Goal: Transaction & Acquisition: Download file/media

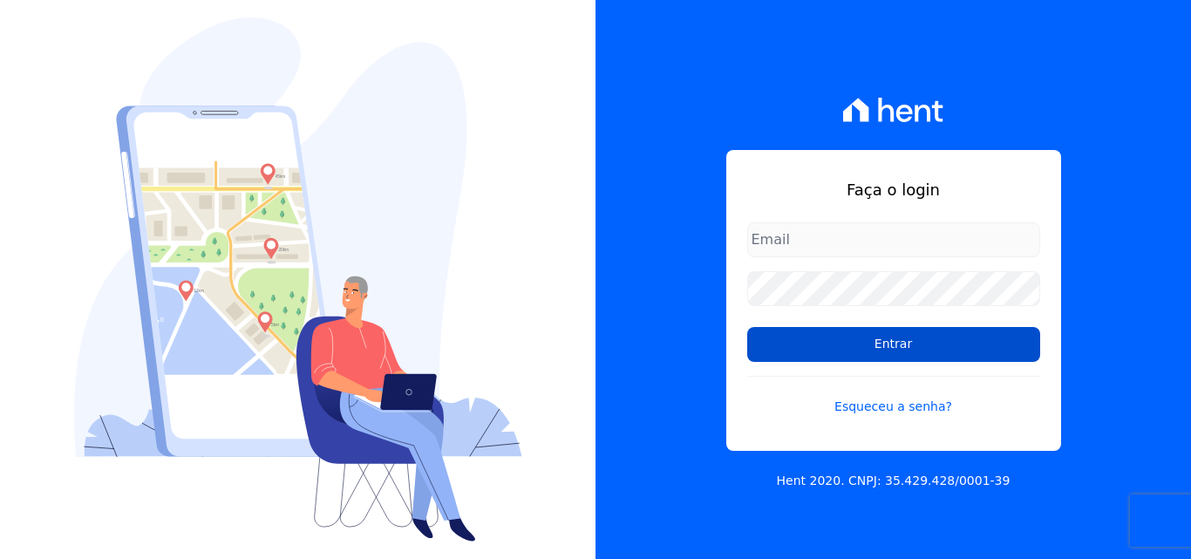
type input "amanda.colognezi@tsengenharia.com"
click at [886, 349] on input "Entrar" at bounding box center [893, 344] width 293 height 35
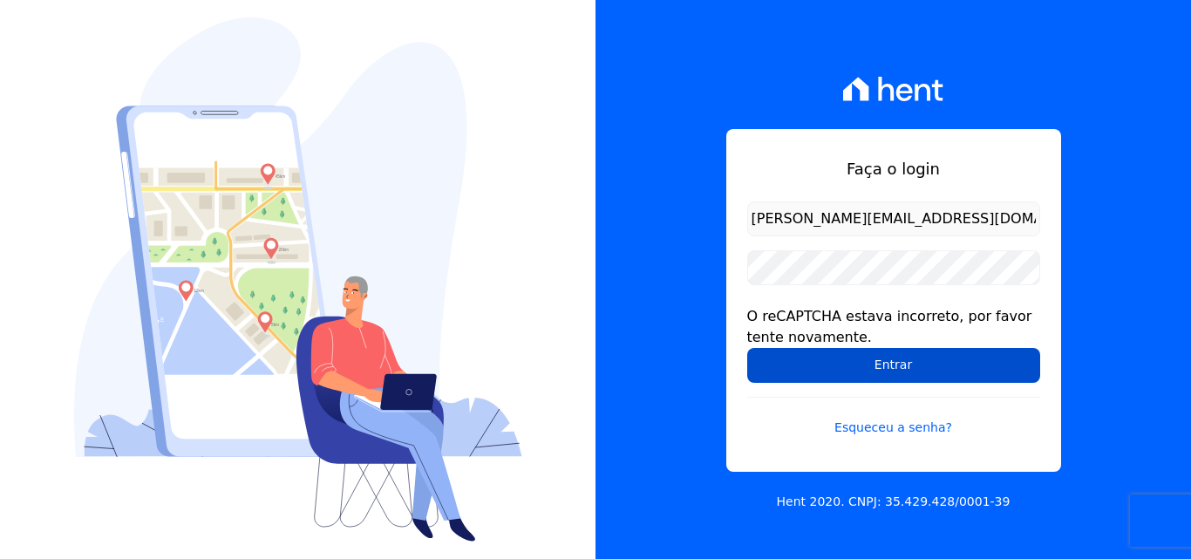
click at [843, 369] on input "Entrar" at bounding box center [893, 365] width 293 height 35
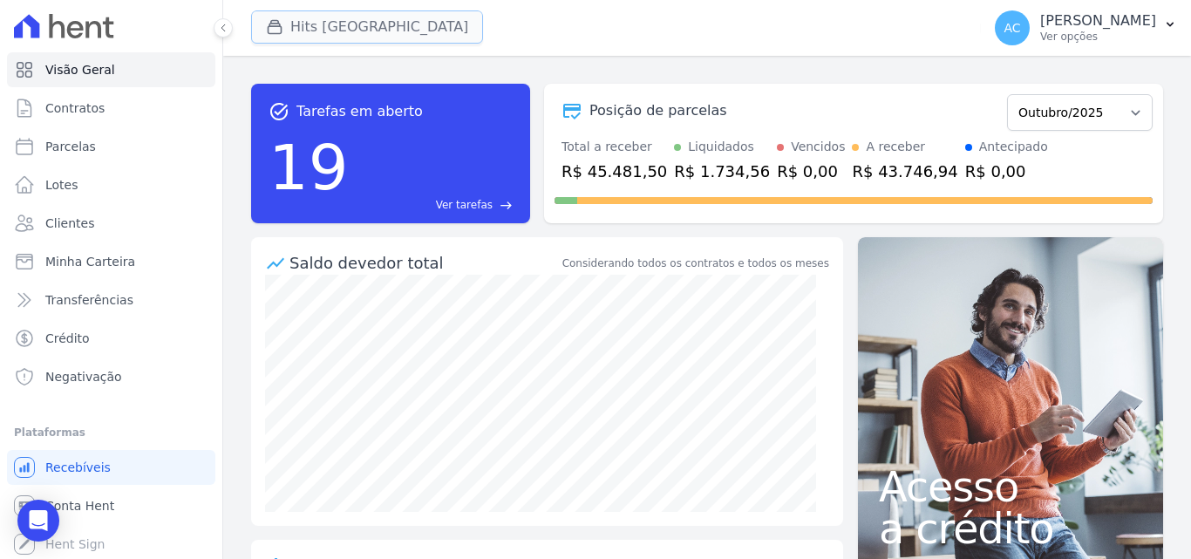
click at [303, 38] on button "Hits [GEOGRAPHIC_DATA]" at bounding box center [367, 26] width 232 height 33
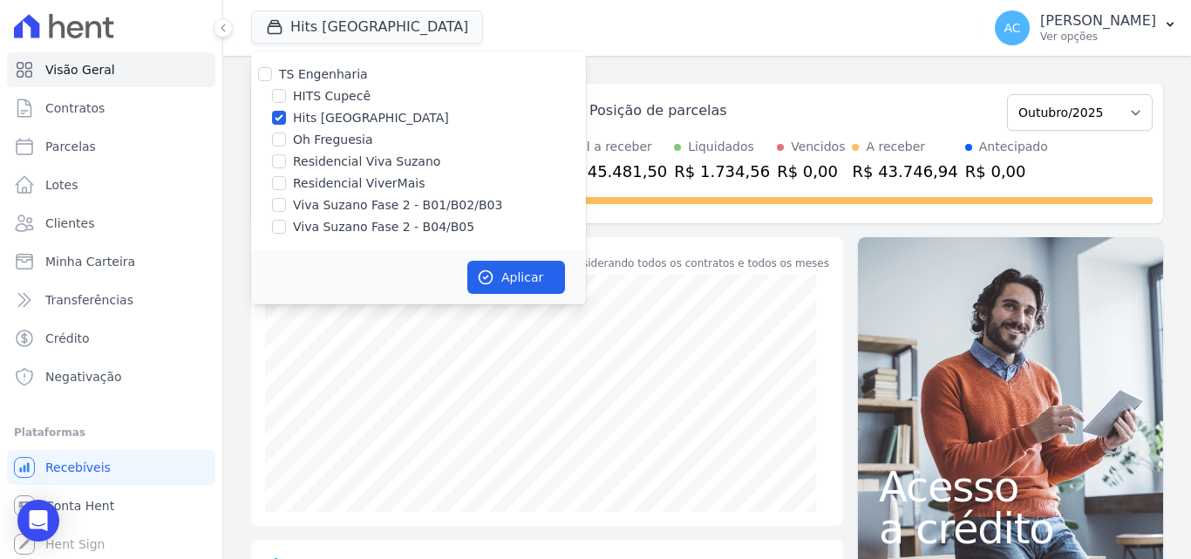
click at [328, 115] on label "Hits [GEOGRAPHIC_DATA]" at bounding box center [371, 118] width 156 height 18
click at [286, 115] on input "Hits [GEOGRAPHIC_DATA]" at bounding box center [279, 118] width 14 height 14
checkbox input "false"
click at [310, 146] on label "Oh Freguesia" at bounding box center [333, 140] width 80 height 18
click at [286, 146] on input "Oh Freguesia" at bounding box center [279, 140] width 14 height 14
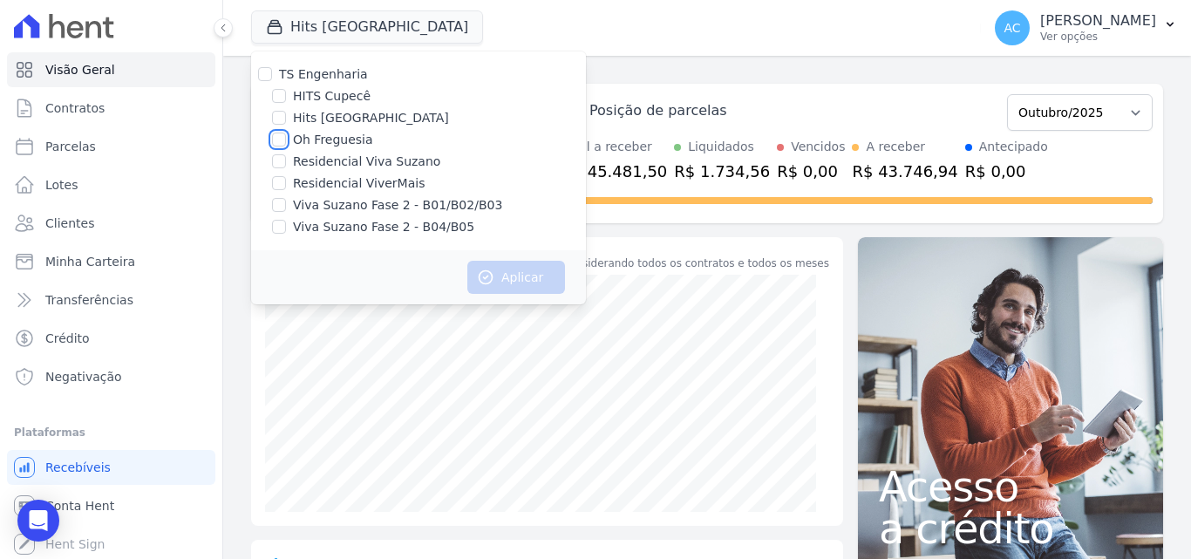
checkbox input "true"
click at [513, 280] on button "Aplicar" at bounding box center [516, 277] width 98 height 33
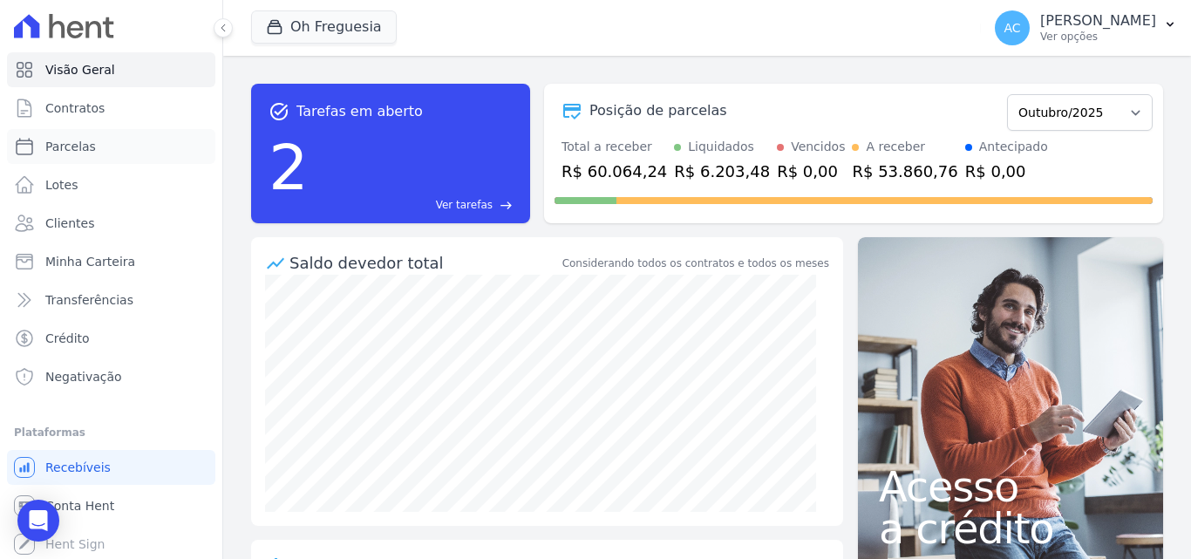
click at [51, 145] on span "Parcelas" at bounding box center [70, 146] width 51 height 17
select select
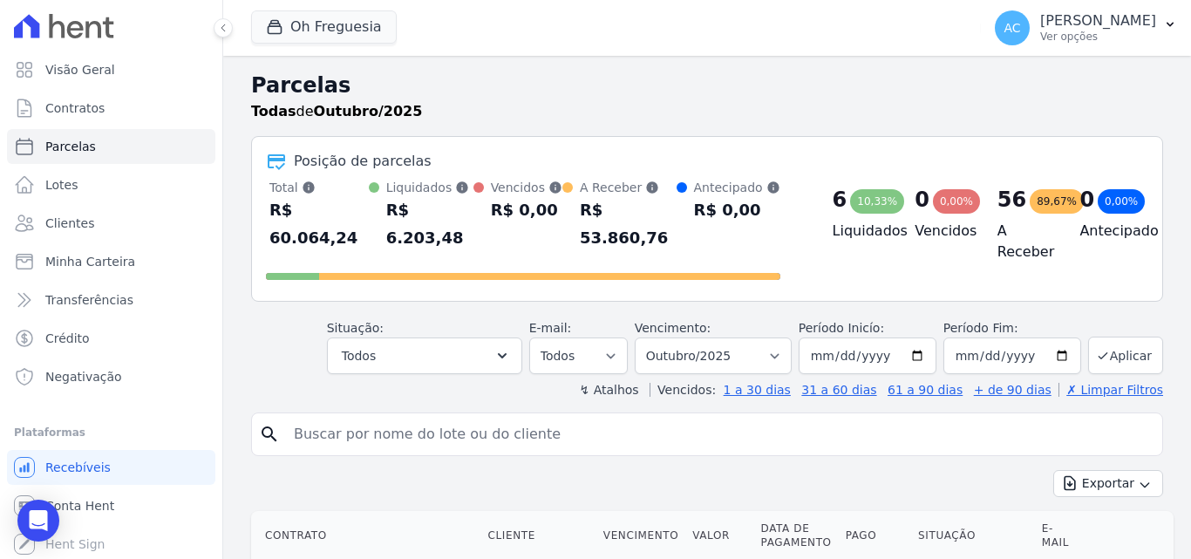
click at [541, 417] on input "search" at bounding box center [719, 434] width 872 height 35
type input "55"
select select
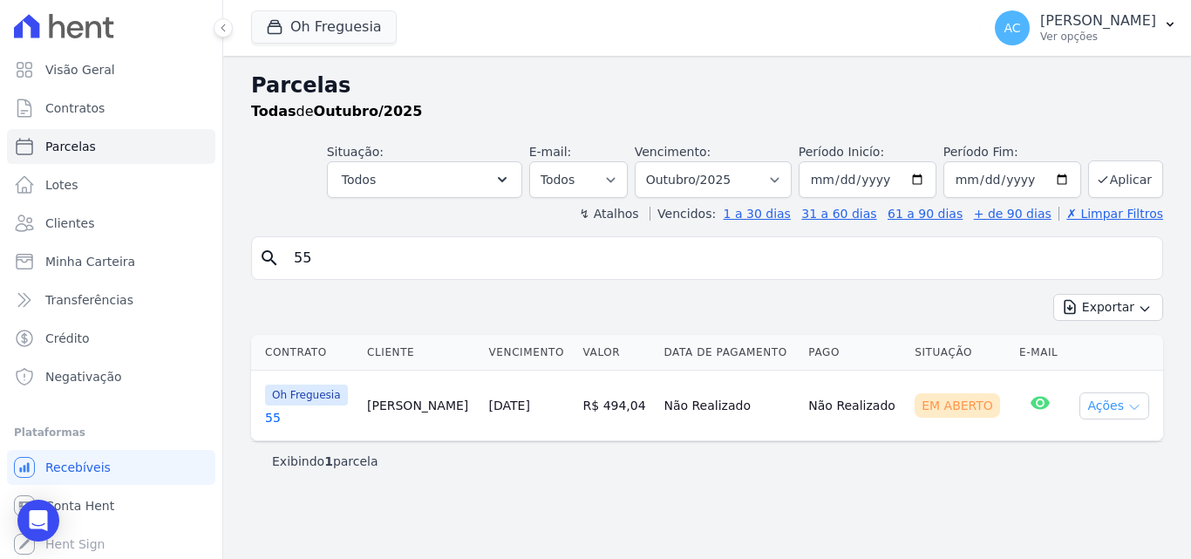
click at [1092, 410] on button "Ações" at bounding box center [1114, 405] width 70 height 27
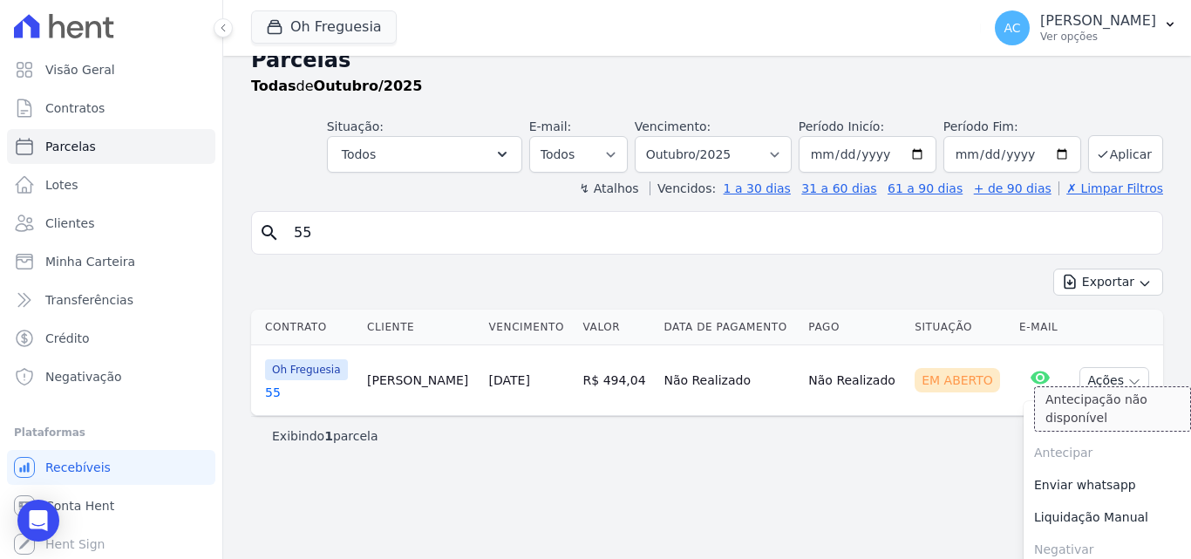
scroll to position [36, 0]
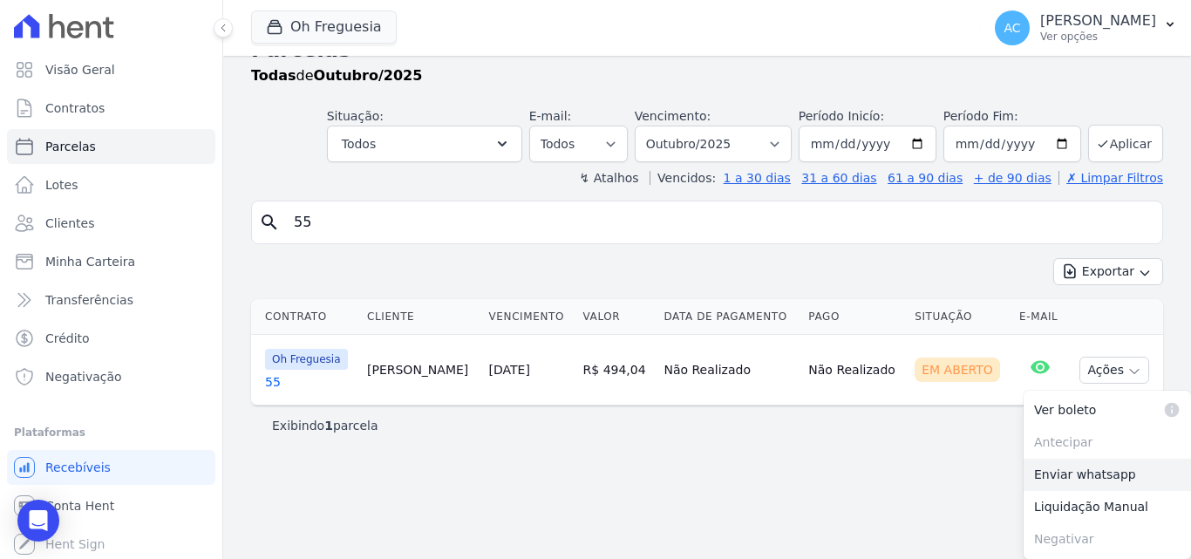
click at [1061, 477] on link "Enviar whatsapp" at bounding box center [1106, 475] width 167 height 32
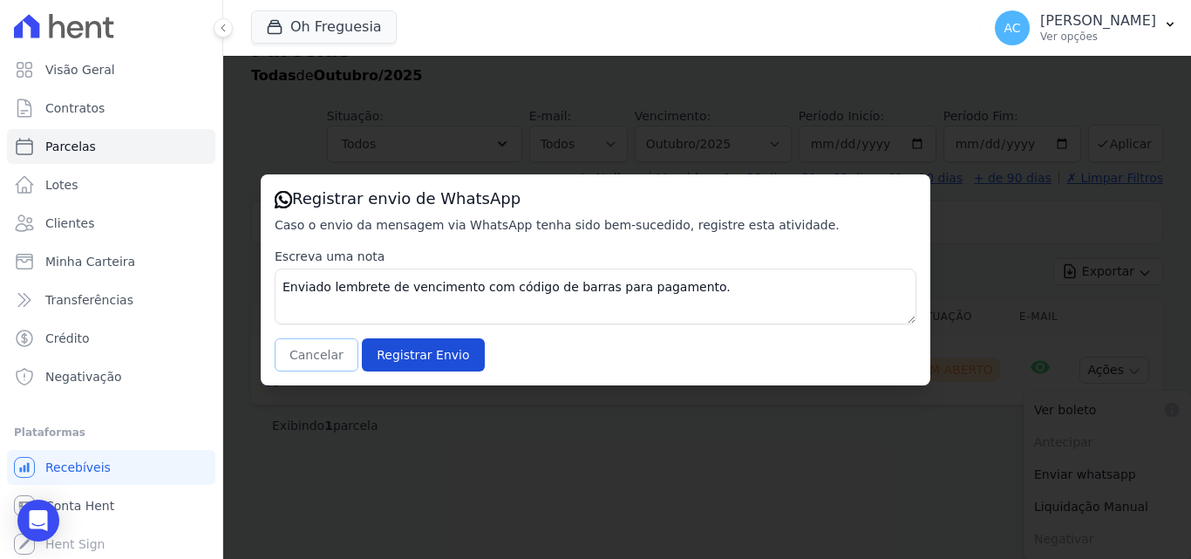
click at [305, 365] on button "Cancelar" at bounding box center [317, 354] width 84 height 33
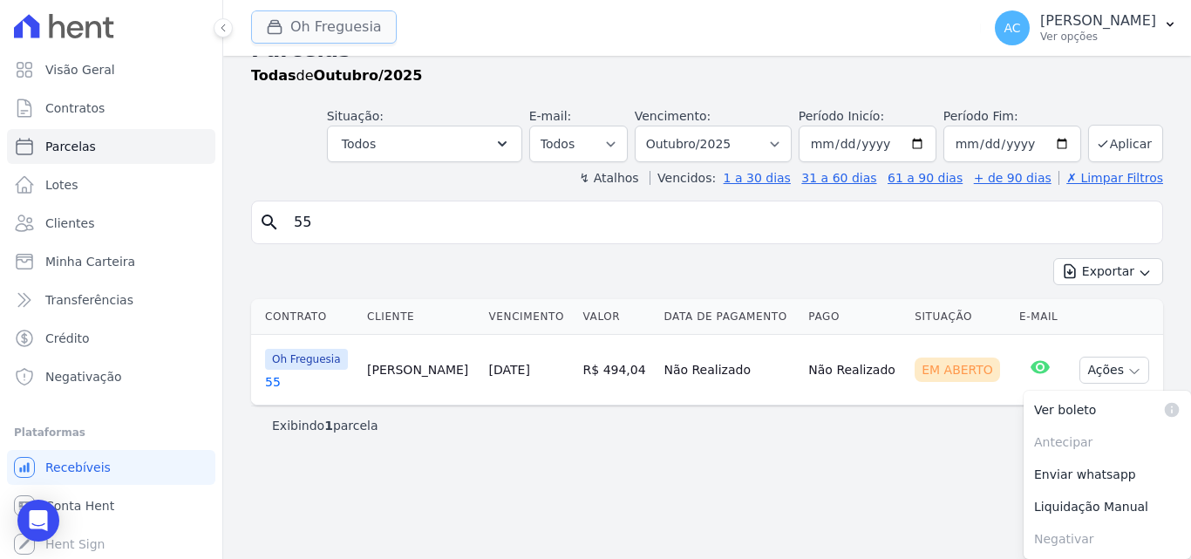
click at [326, 26] on button "Oh Freguesia" at bounding box center [324, 26] width 146 height 33
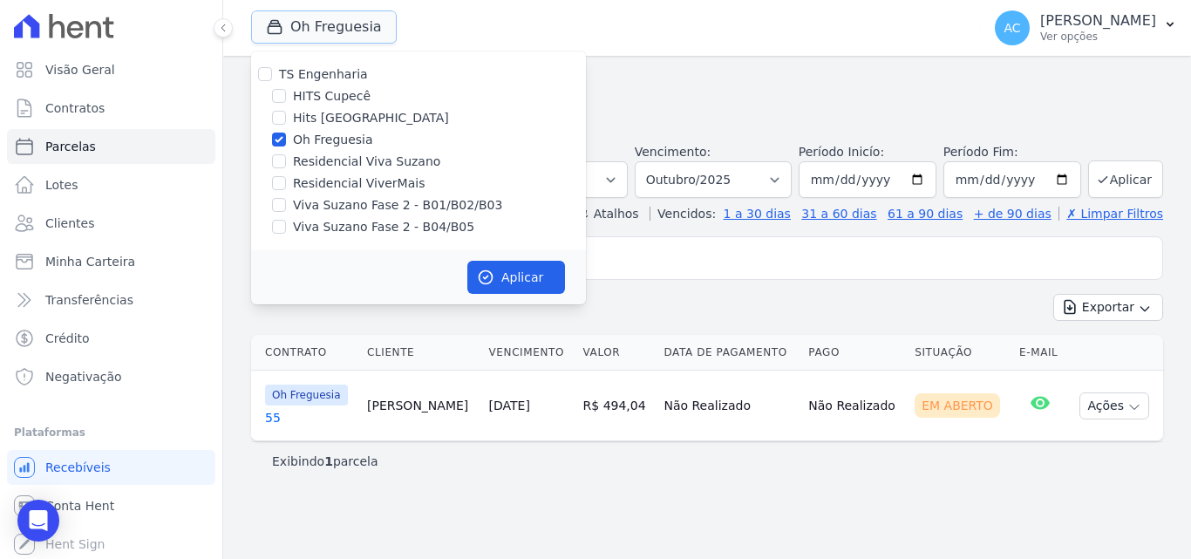
scroll to position [0, 0]
click at [296, 135] on label "Oh Freguesia" at bounding box center [333, 140] width 80 height 18
click at [286, 135] on input "Oh Freguesia" at bounding box center [279, 140] width 14 height 14
checkbox input "false"
click at [346, 209] on label "Viva Suzano Fase 2 - B01/B02/B03" at bounding box center [397, 205] width 209 height 18
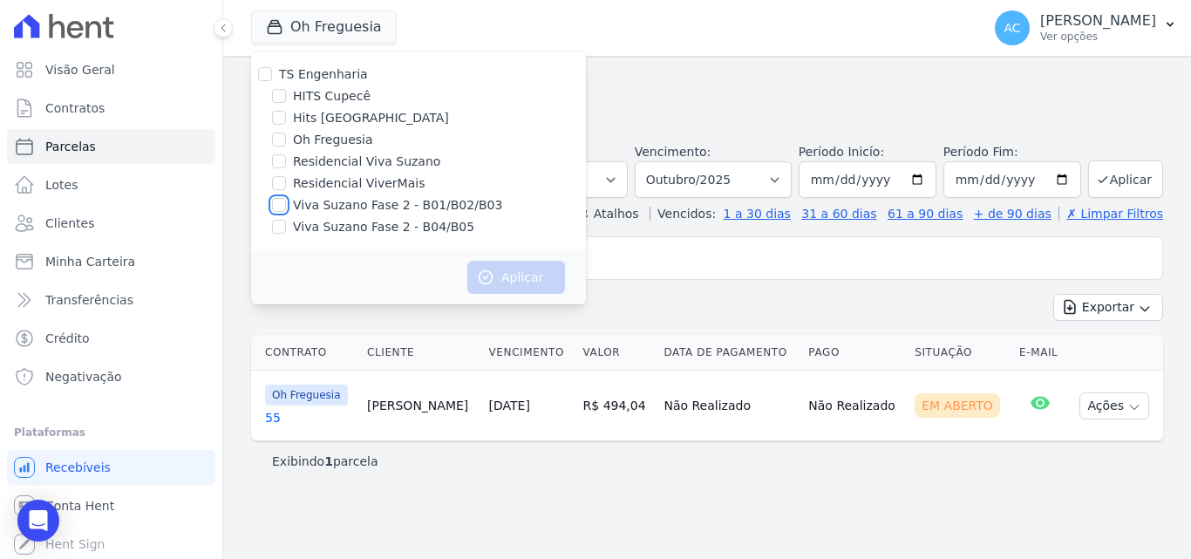
click at [286, 209] on input "Viva Suzano Fase 2 - B01/B02/B03" at bounding box center [279, 205] width 14 height 14
checkbox input "true"
click at [345, 229] on label "Viva Suzano Fase 2 - B04/B05" at bounding box center [383, 227] width 181 height 18
click at [286, 229] on input "Viva Suzano Fase 2 - B04/B05" at bounding box center [279, 227] width 14 height 14
checkbox input "true"
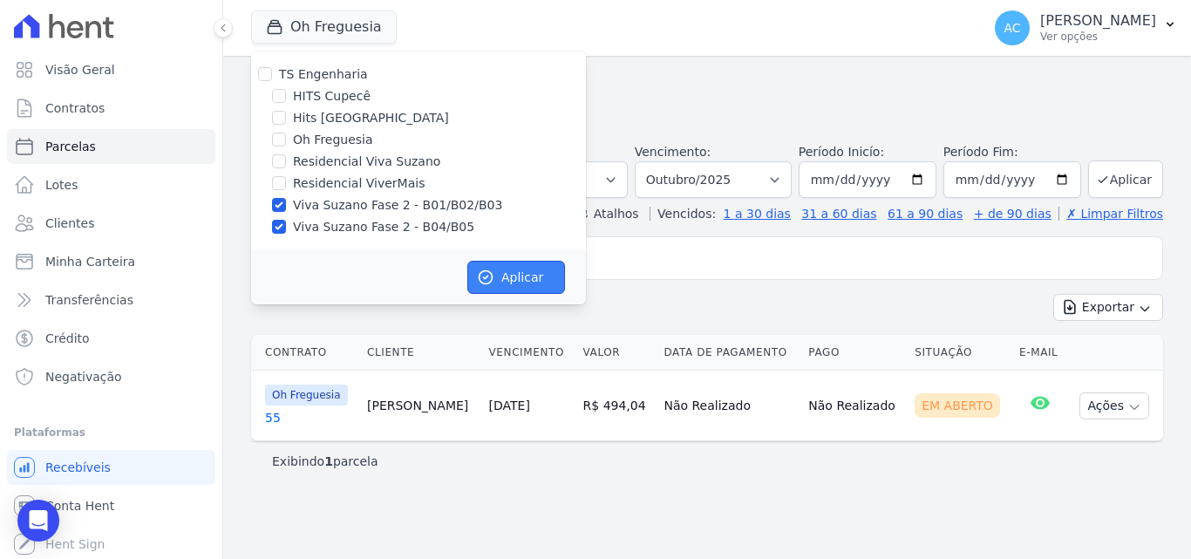
click at [554, 282] on button "Aplicar" at bounding box center [516, 277] width 98 height 33
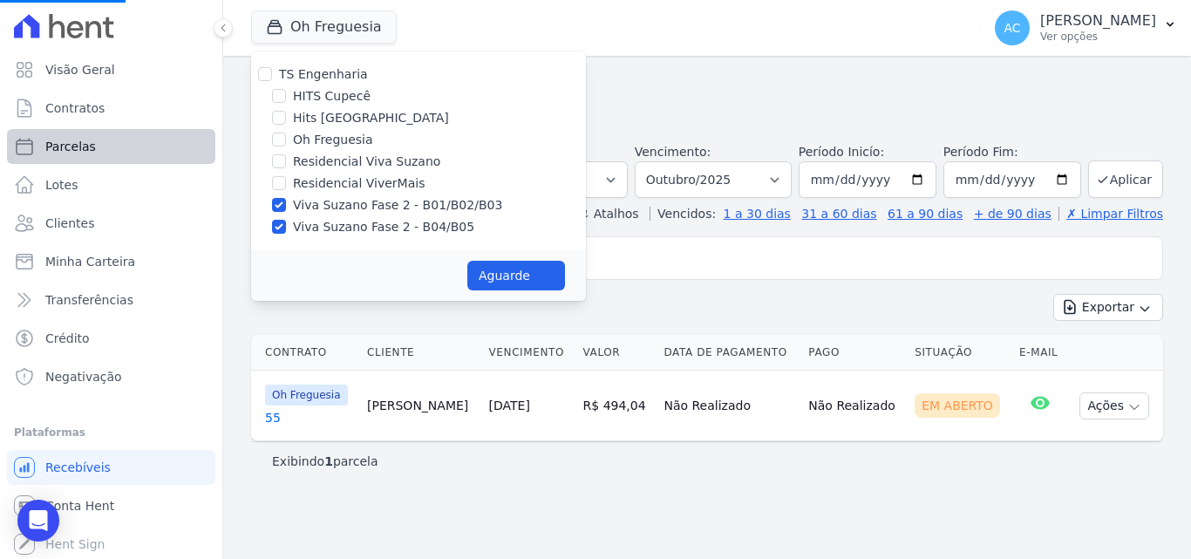
select select
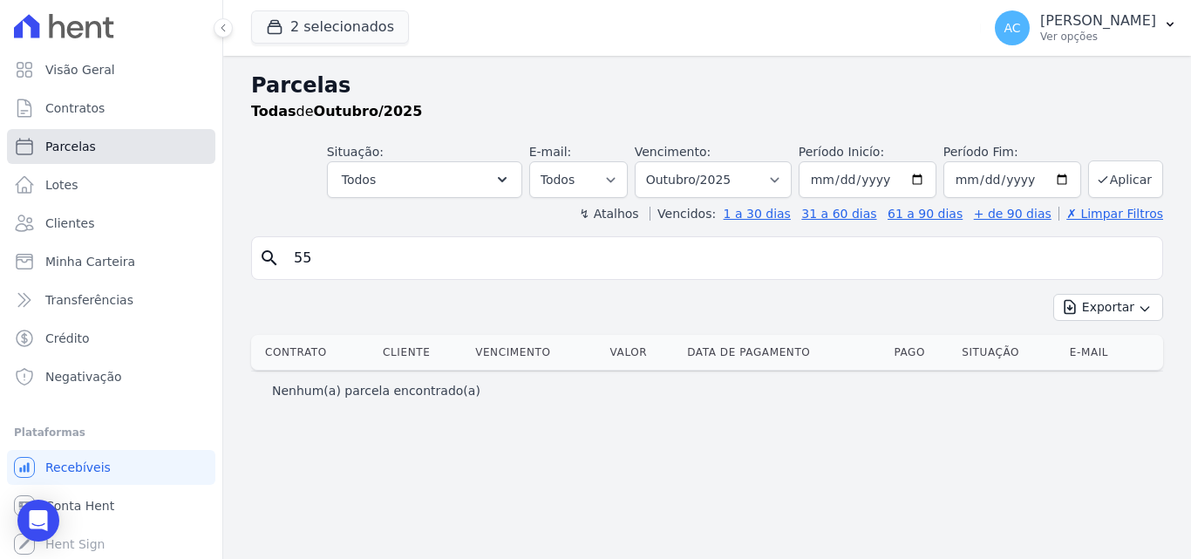
click at [101, 149] on link "Parcelas" at bounding box center [111, 146] width 208 height 35
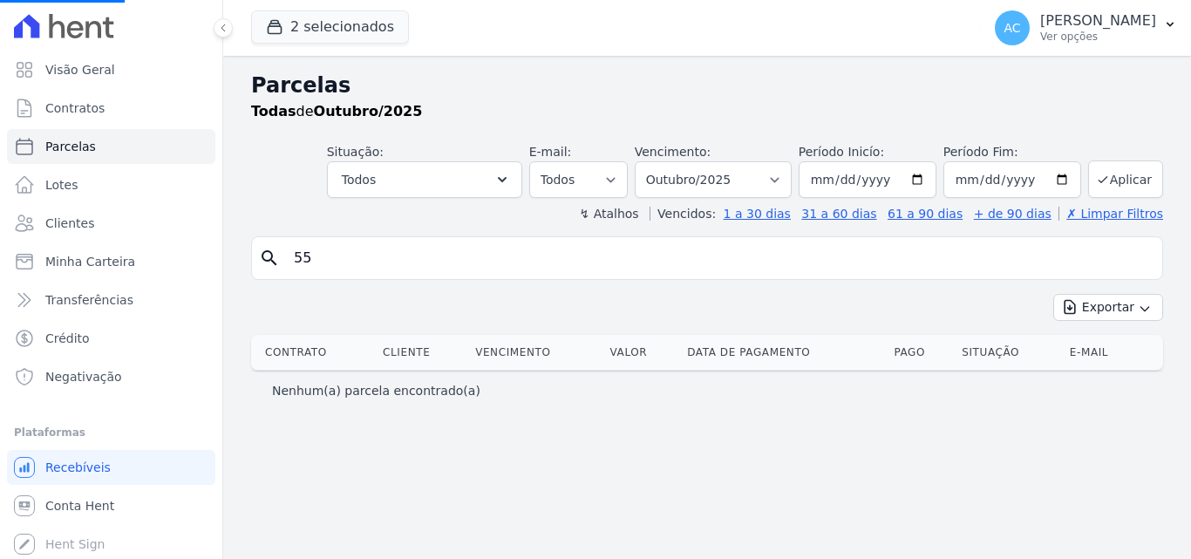
select select
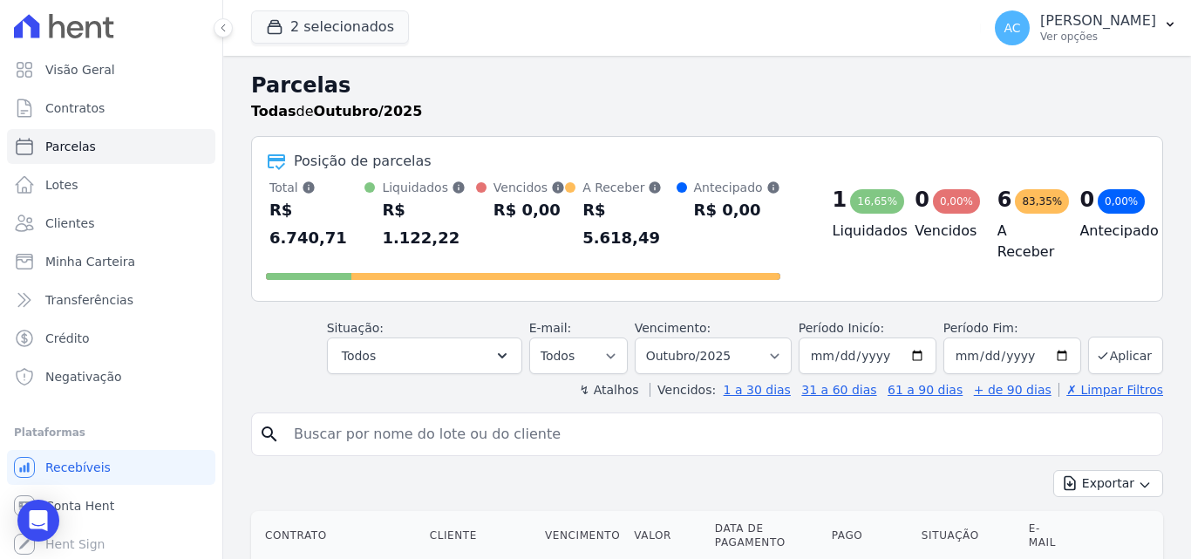
click at [436, 426] on input "search" at bounding box center [719, 434] width 872 height 35
type input "b02 08"
select select
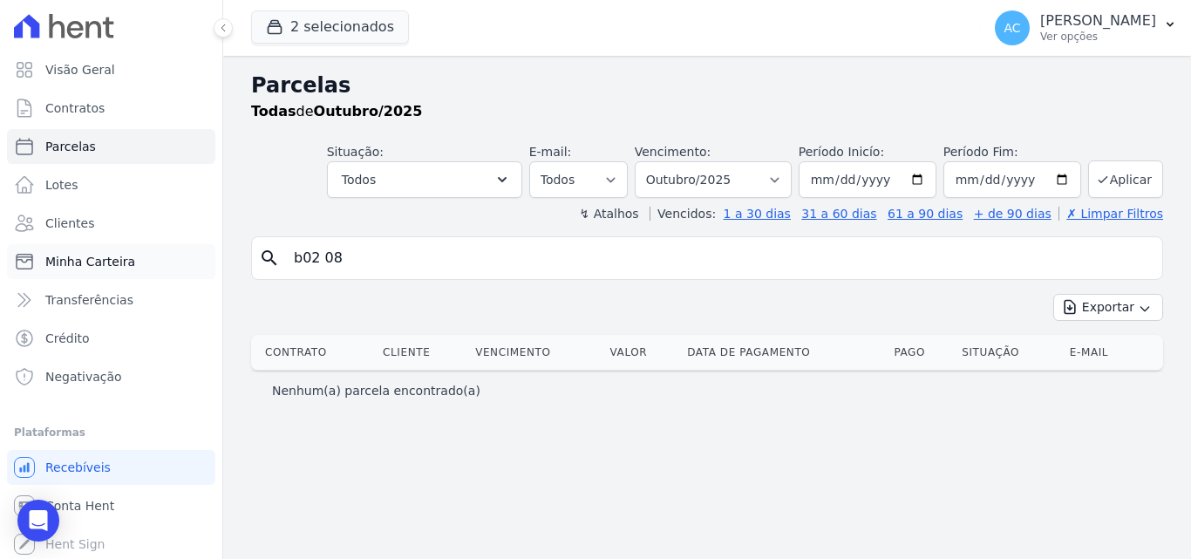
drag, startPoint x: 366, startPoint y: 261, endPoint x: 147, endPoint y: 259, distance: 218.8
click at [147, 259] on div "Visão Geral Contratos Parcelas Lotes Clientes Minha Carteira Transferências Cré…" at bounding box center [595, 279] width 1191 height 559
drag, startPoint x: 69, startPoint y: 216, endPoint x: 72, endPoint y: 206, distance: 11.0
click at [67, 217] on span "Clientes" at bounding box center [69, 222] width 49 height 17
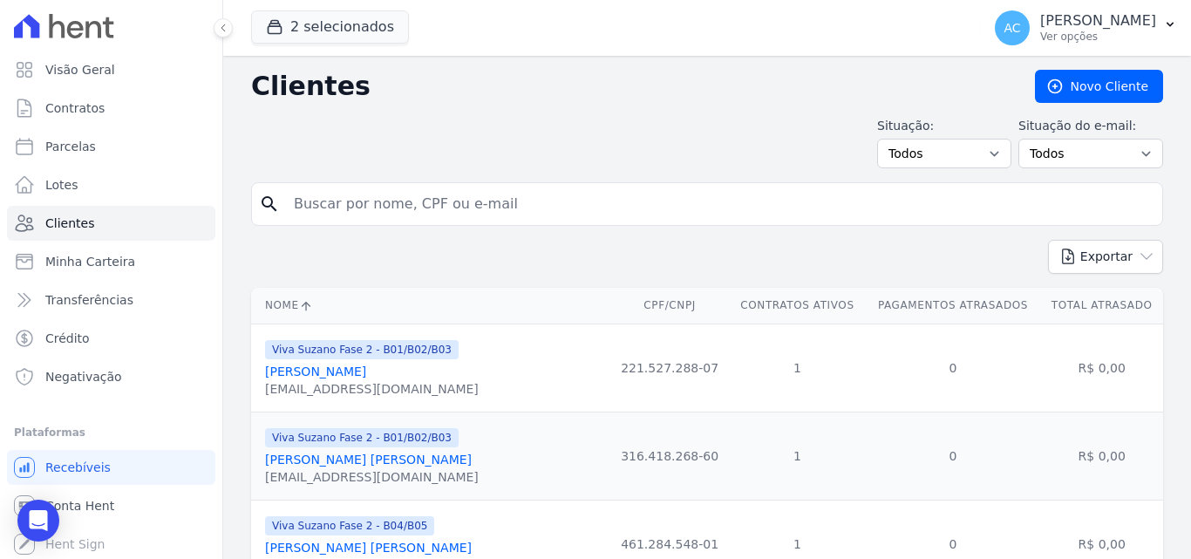
click at [439, 210] on input "search" at bounding box center [719, 204] width 872 height 35
type input "eduarda"
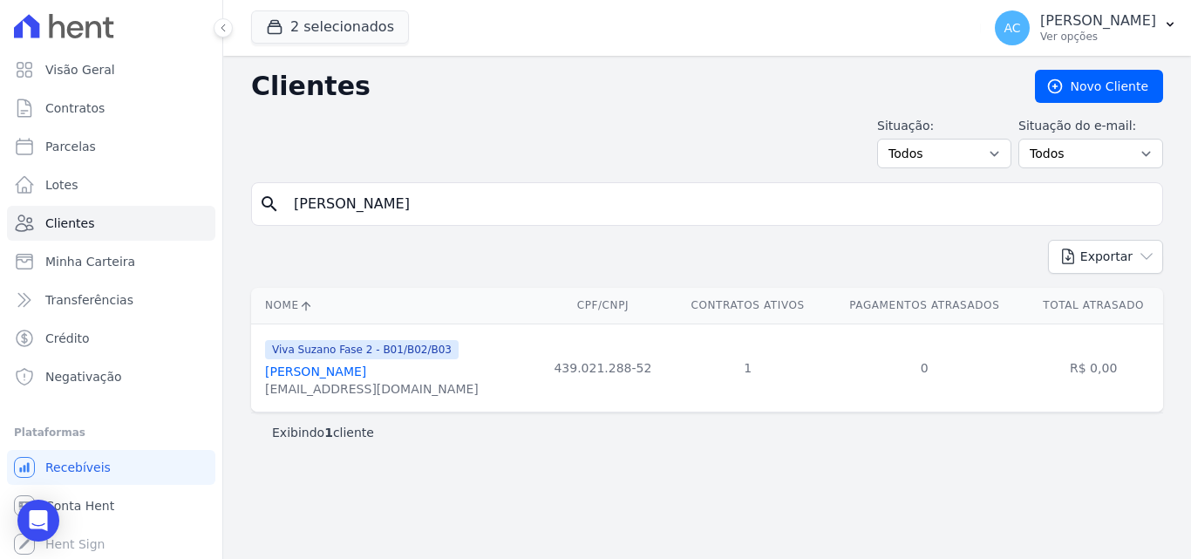
click at [366, 365] on link "Eduarda Ferreira Alves" at bounding box center [315, 371] width 101 height 14
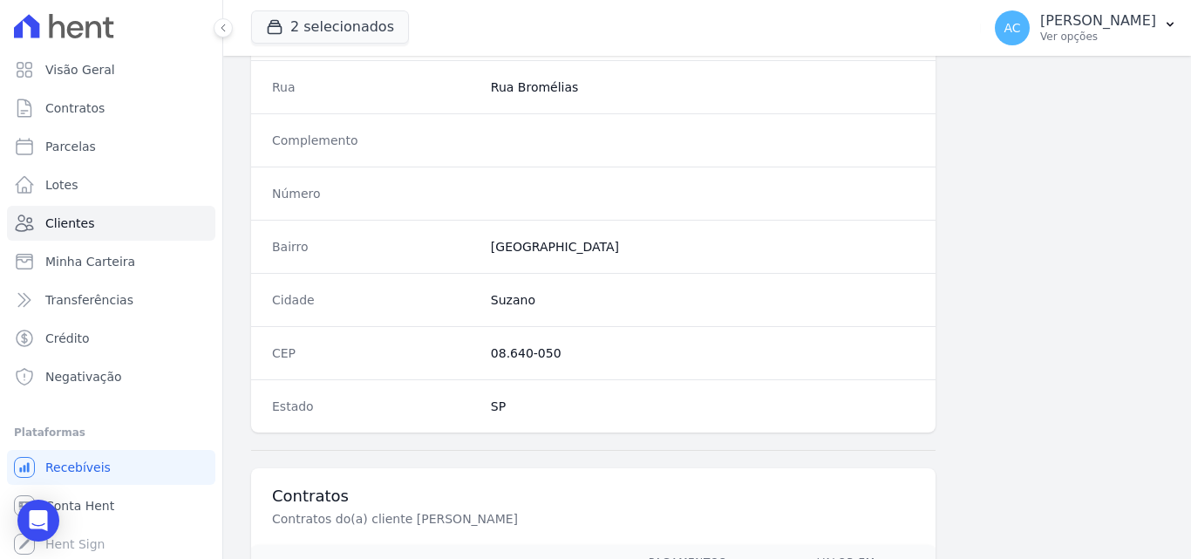
scroll to position [1072, 0]
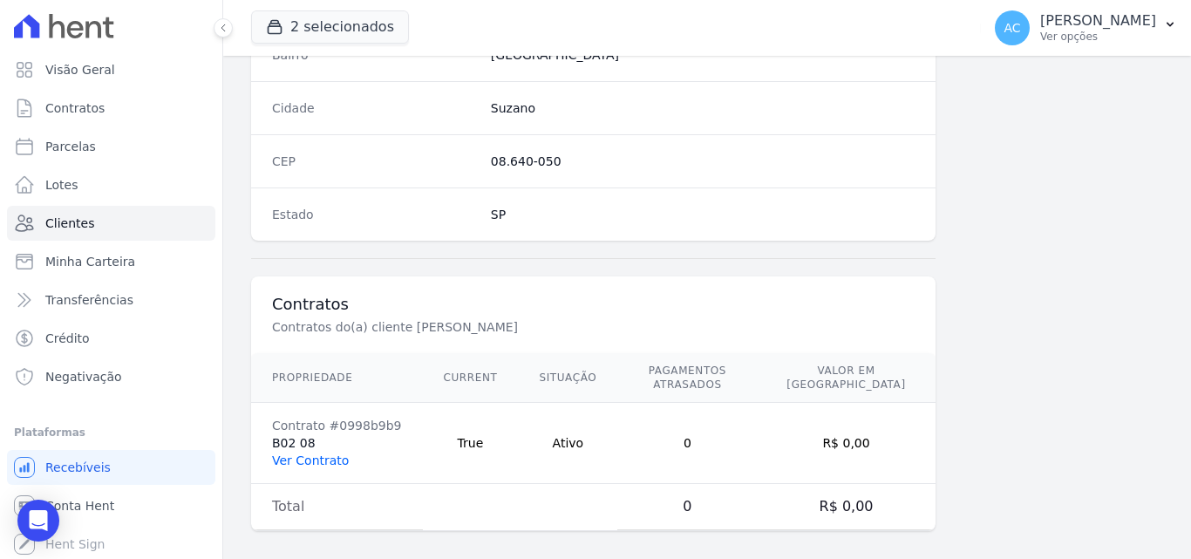
click at [313, 453] on link "Ver Contrato" at bounding box center [310, 460] width 77 height 14
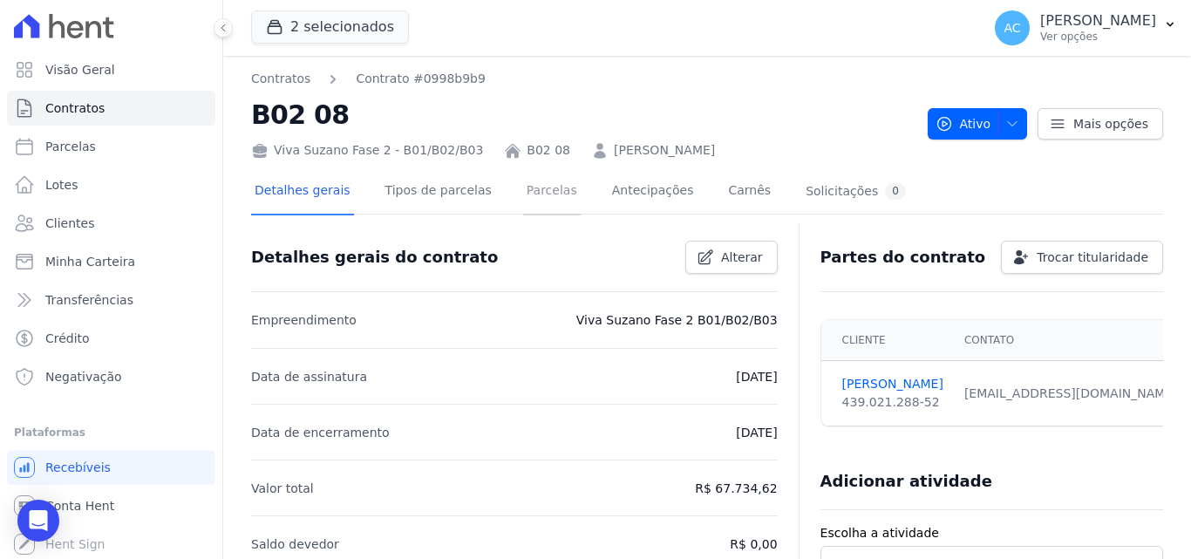
click at [523, 185] on link "Parcelas" at bounding box center [552, 192] width 58 height 46
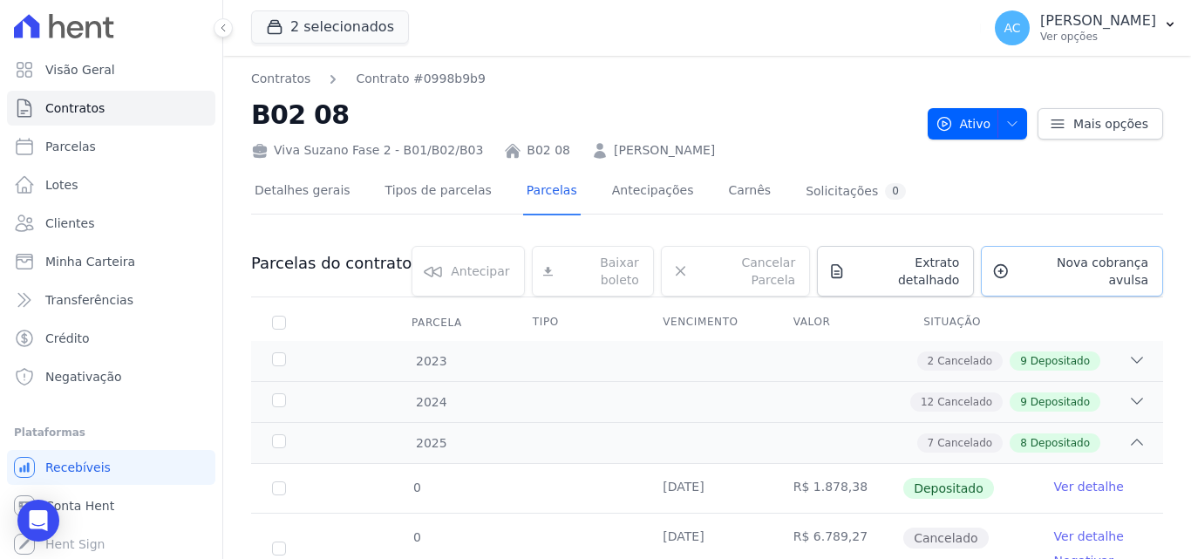
click at [1039, 260] on span "Nova cobrança avulsa" at bounding box center [1082, 271] width 132 height 35
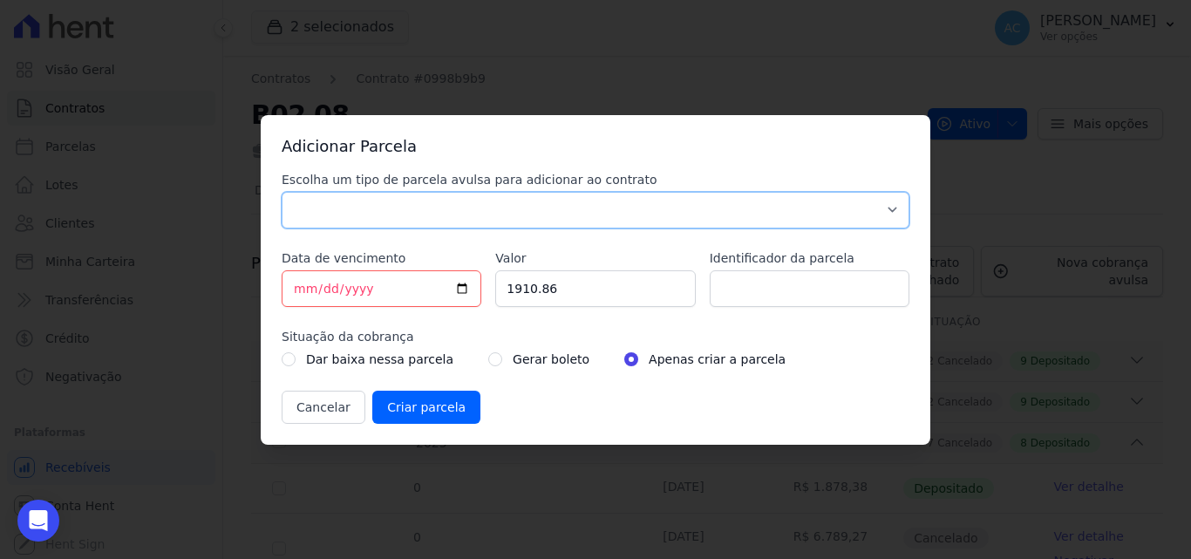
click at [513, 221] on select "Parcela Normal Sinal Caução Intercalada Chaves Pré Chaves Pós Chaves Taxas Quit…" at bounding box center [596, 210] width 628 height 37
select select "standard"
click at [282, 192] on select "Parcela Normal Sinal Caução Intercalada Chaves Pré Chaves Pós Chaves Taxas Quit…" at bounding box center [596, 210] width 628 height 37
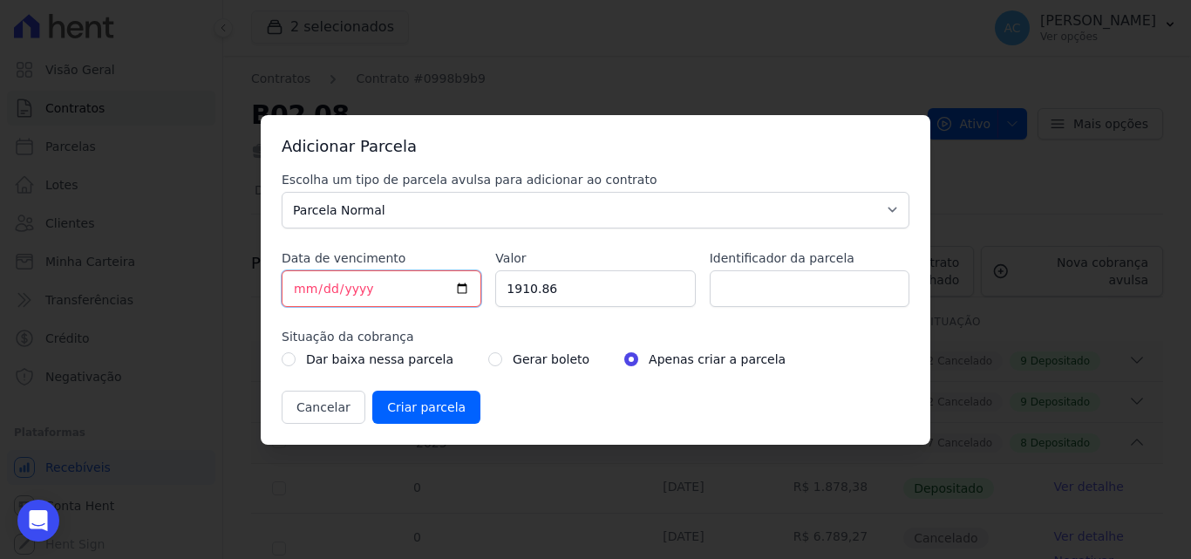
click at [296, 286] on input "2025-10-07" at bounding box center [382, 288] width 200 height 37
type input "2025-10-25"
drag, startPoint x: 559, startPoint y: 282, endPoint x: 495, endPoint y: 292, distance: 64.4
click at [495, 292] on input "1910.86" at bounding box center [595, 288] width 200 height 37
type input "1848.36"
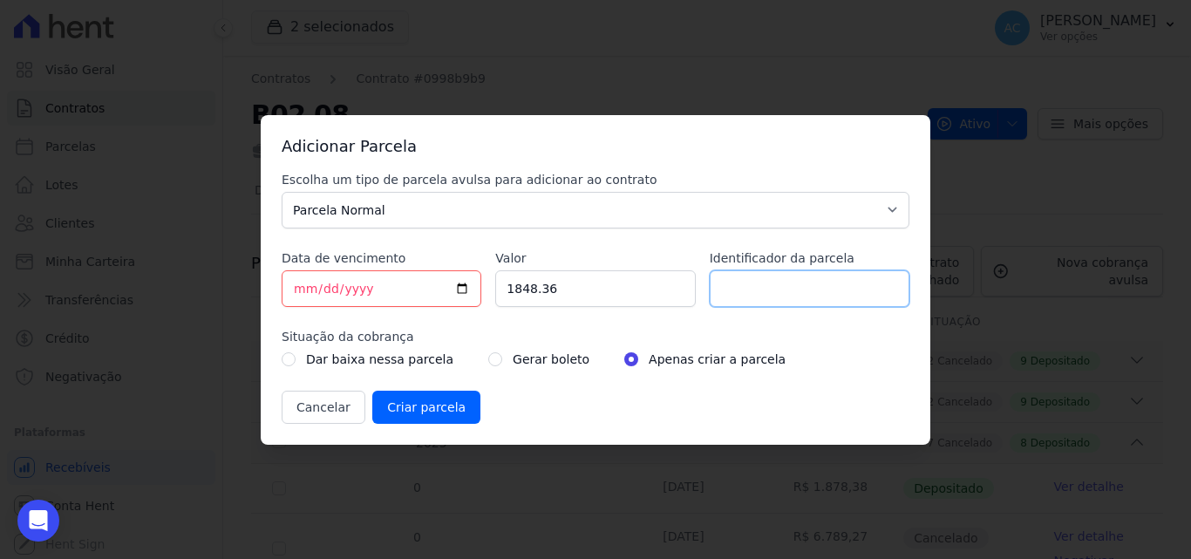
click at [860, 296] on input "Identificador da parcela" at bounding box center [810, 288] width 200 height 37
type input "10/2025"
click at [445, 405] on input "Criar parcela" at bounding box center [426, 407] width 108 height 33
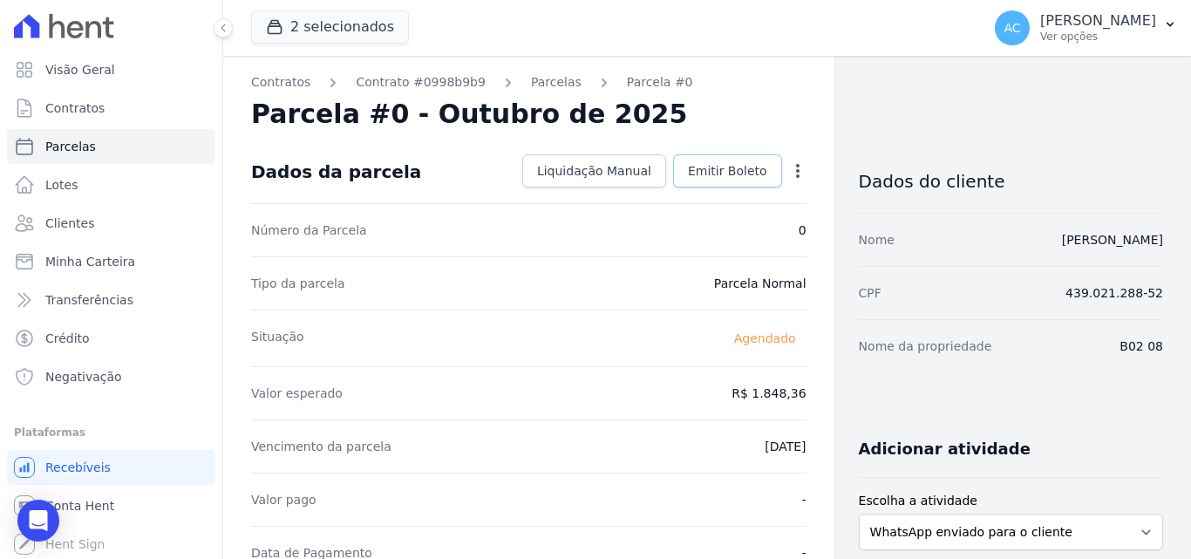
click at [717, 173] on span "Emitir Boleto" at bounding box center [727, 170] width 79 height 17
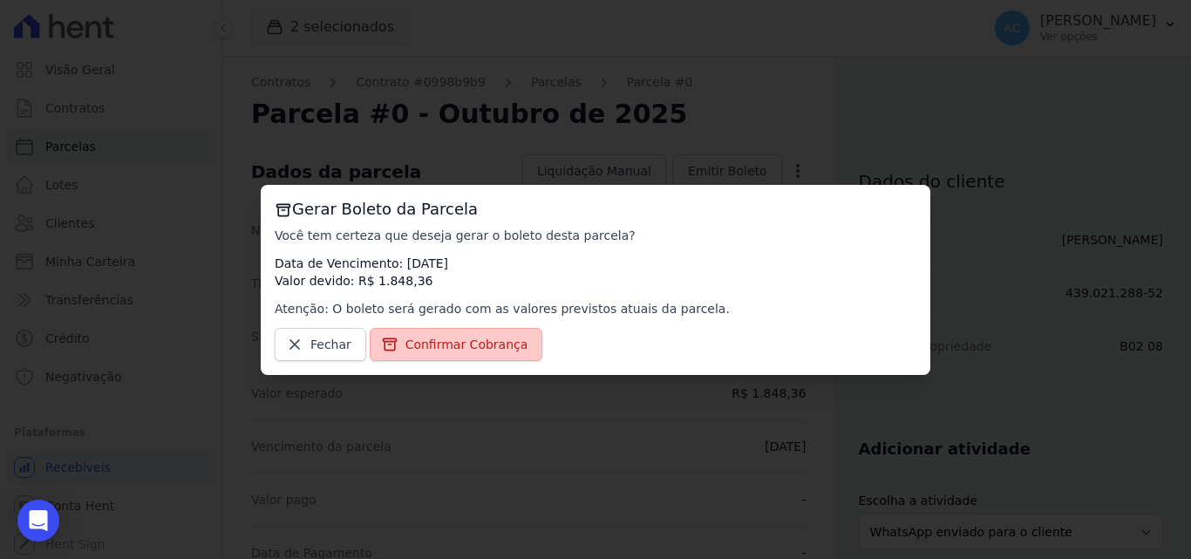
click at [486, 346] on span "Confirmar Cobrança" at bounding box center [466, 344] width 123 height 17
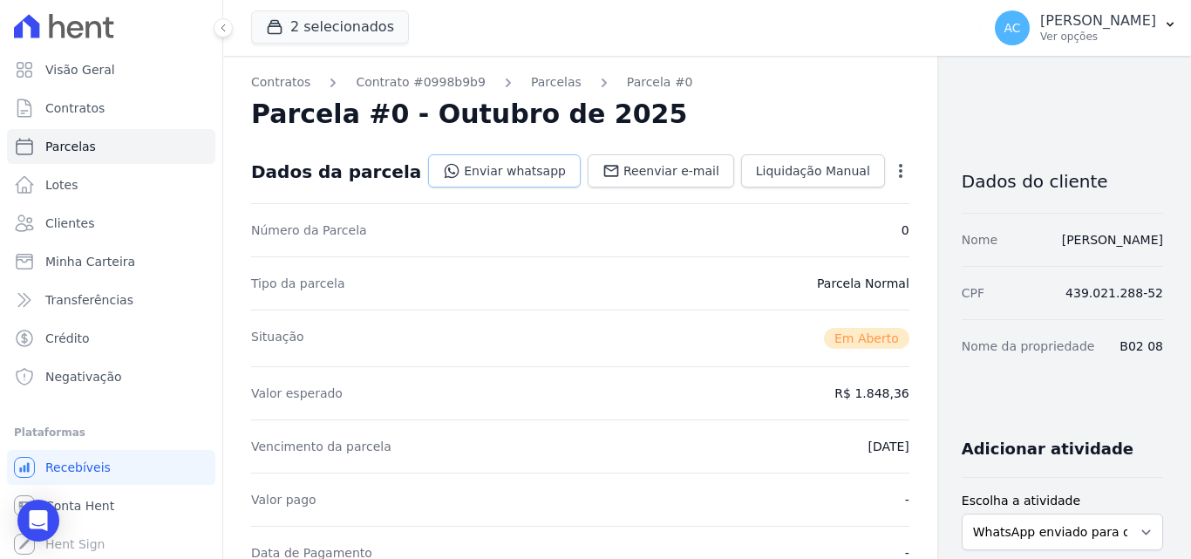
click at [489, 186] on link "Enviar whatsapp" at bounding box center [504, 170] width 153 height 33
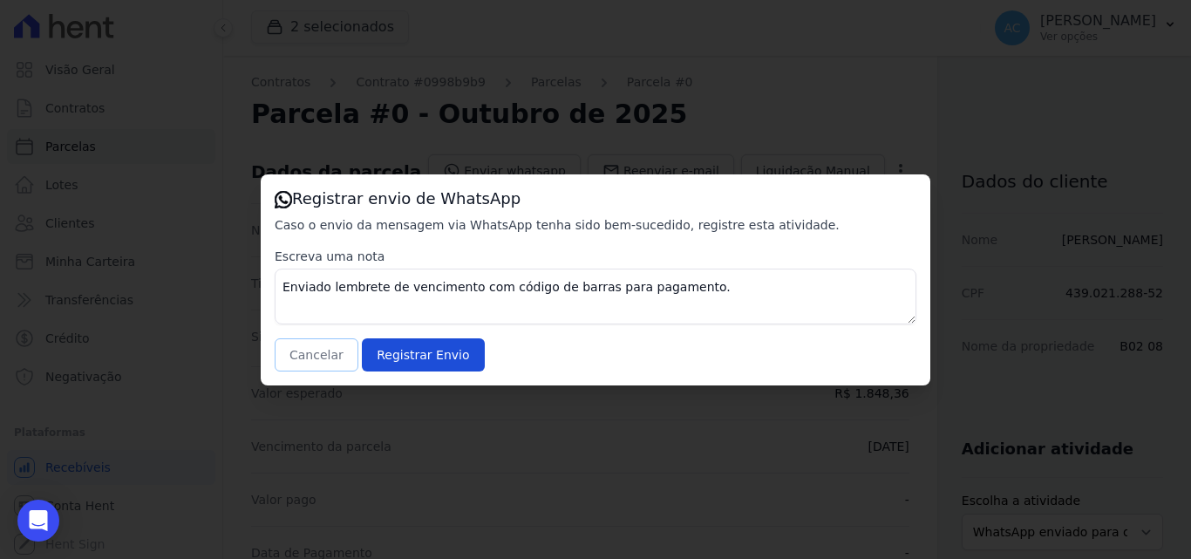
click at [312, 357] on button "Cancelar" at bounding box center [317, 354] width 84 height 33
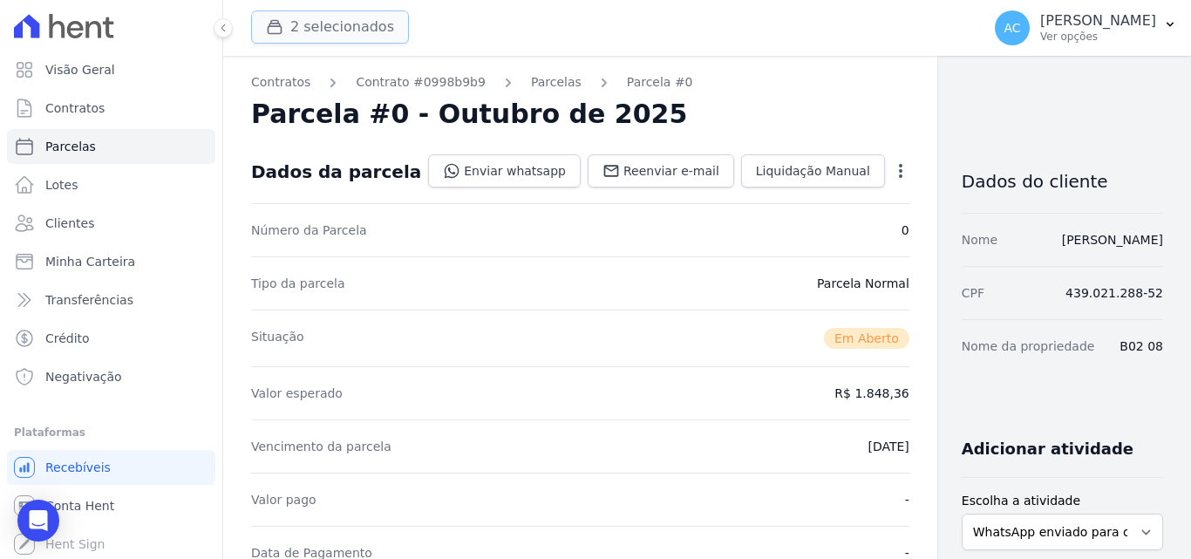
click at [346, 32] on button "2 selecionados" at bounding box center [330, 26] width 158 height 33
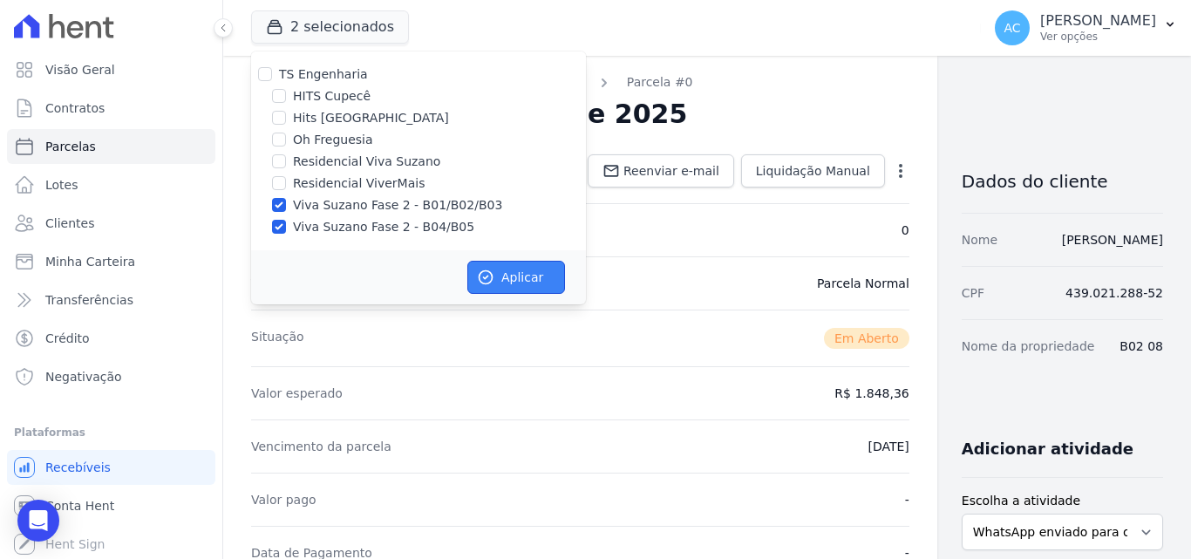
click at [503, 274] on button "Aplicar" at bounding box center [516, 277] width 98 height 33
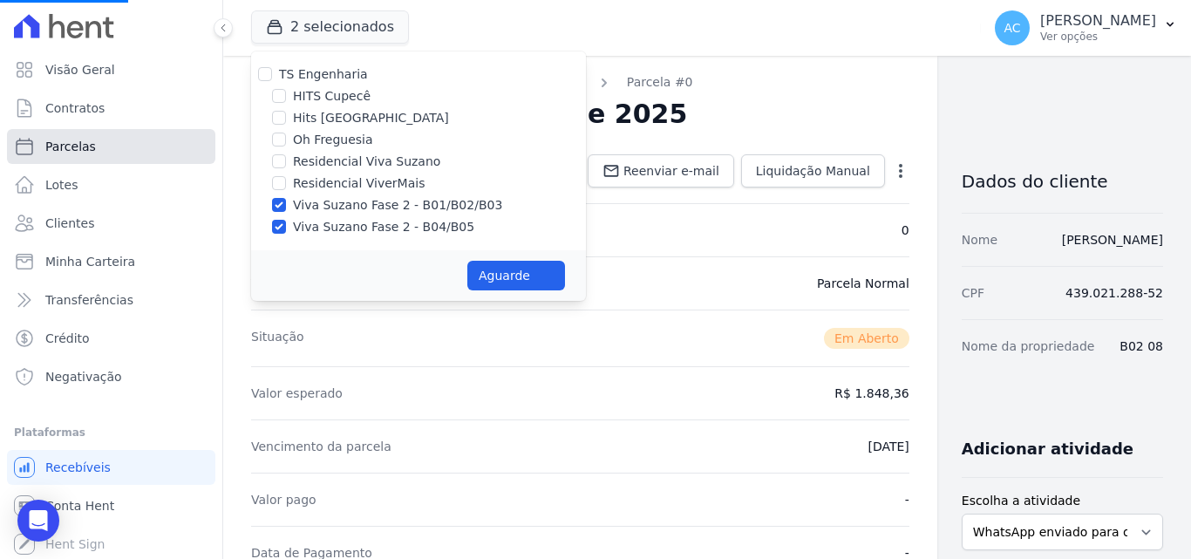
click at [53, 142] on span "Parcelas" at bounding box center [70, 146] width 51 height 17
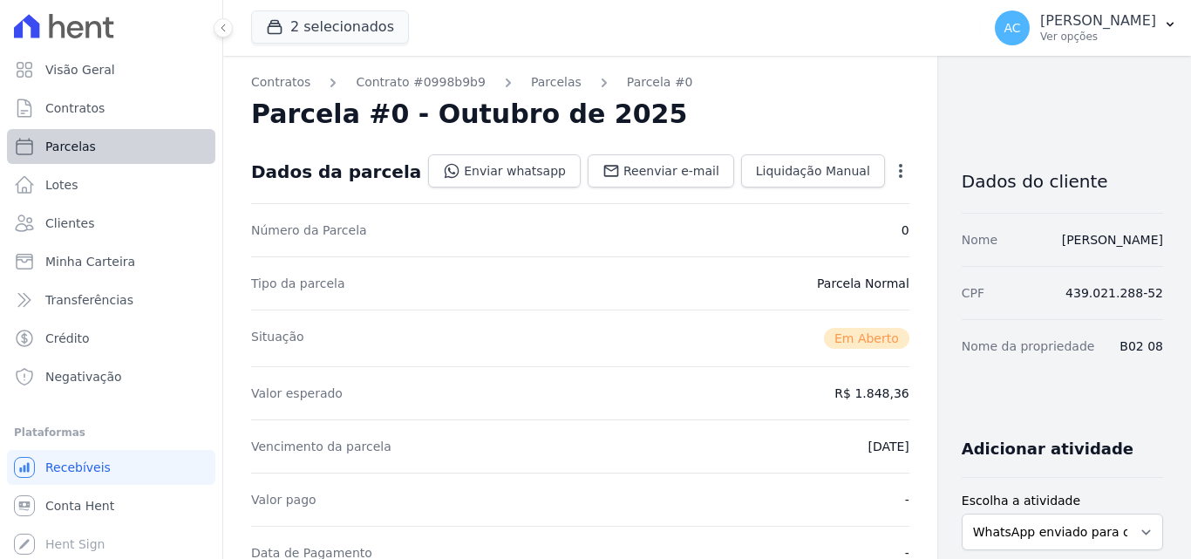
select select
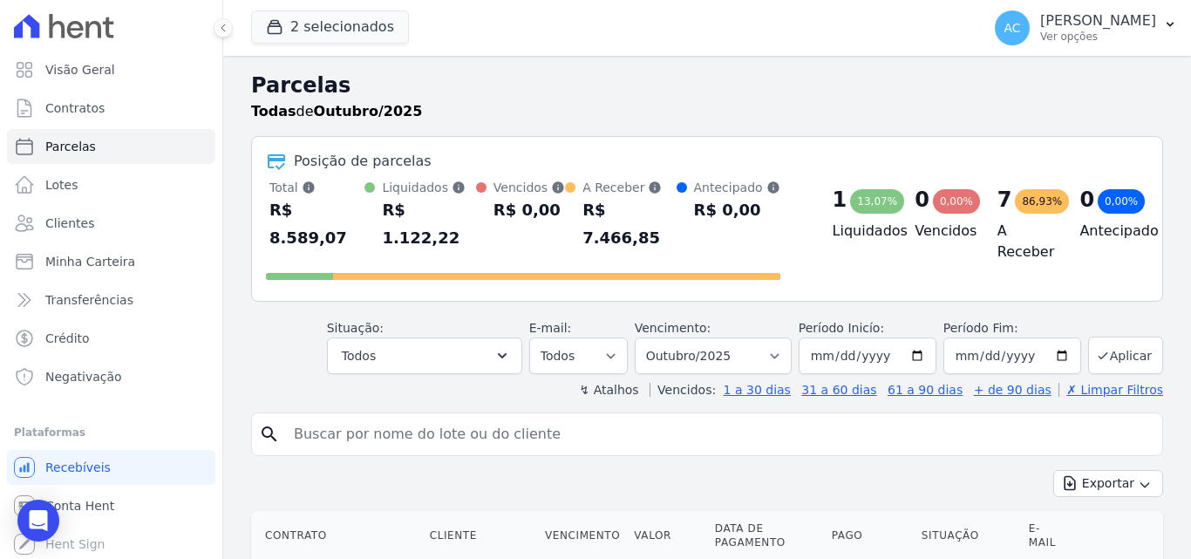
click at [389, 427] on input "search" at bounding box center [719, 434] width 872 height 35
type input "b01 18"
select select
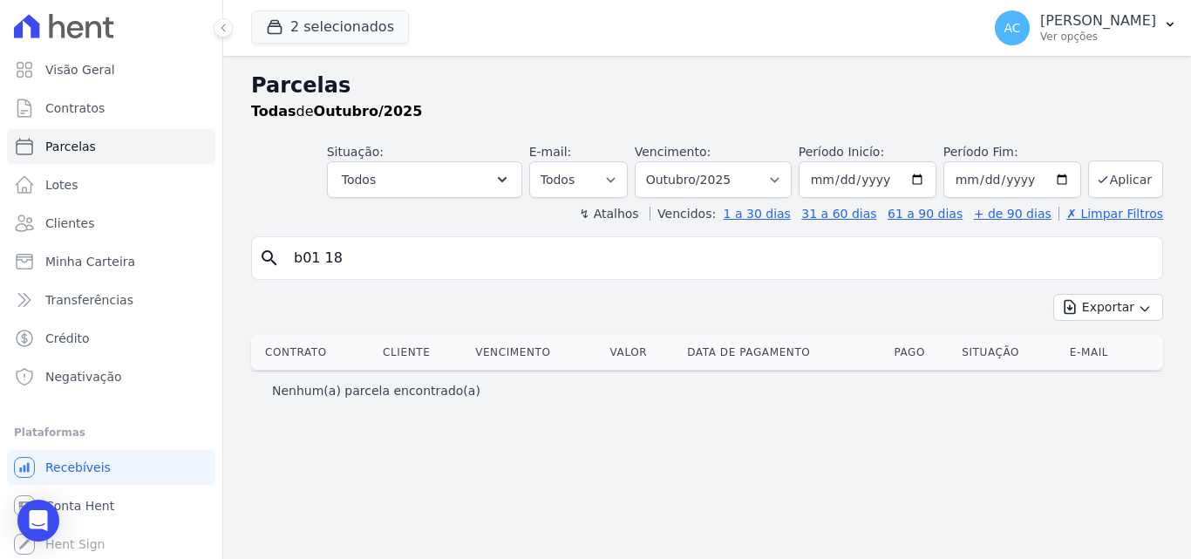
drag, startPoint x: 429, startPoint y: 247, endPoint x: 259, endPoint y: 247, distance: 170.0
click at [259, 247] on div "search b01 18" at bounding box center [707, 258] width 912 height 44
click at [84, 228] on span "Clientes" at bounding box center [69, 222] width 49 height 17
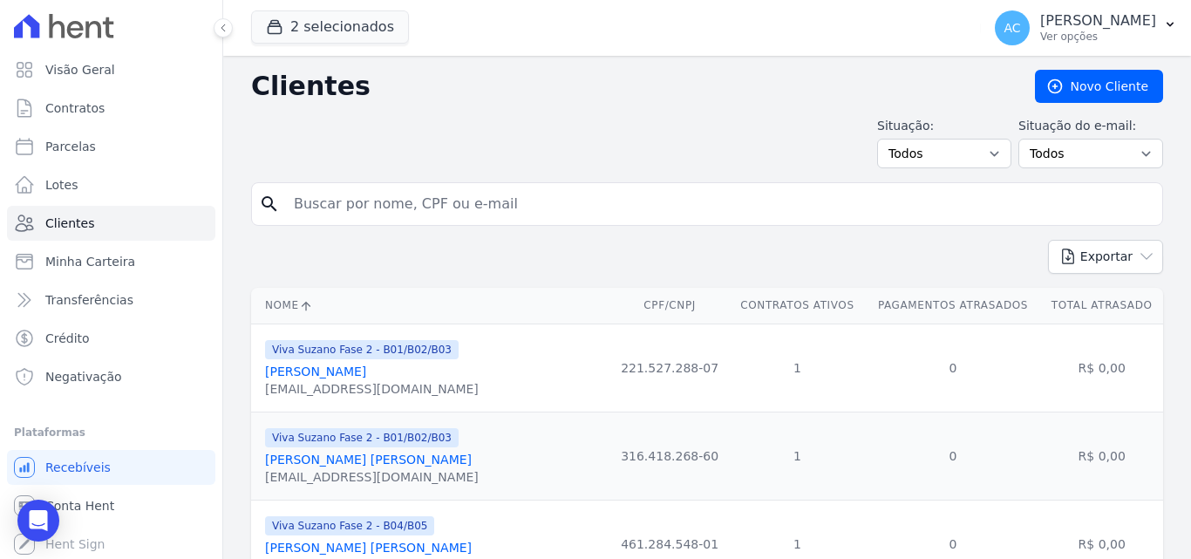
click at [491, 196] on input "search" at bounding box center [719, 204] width 872 height 35
type input "denise"
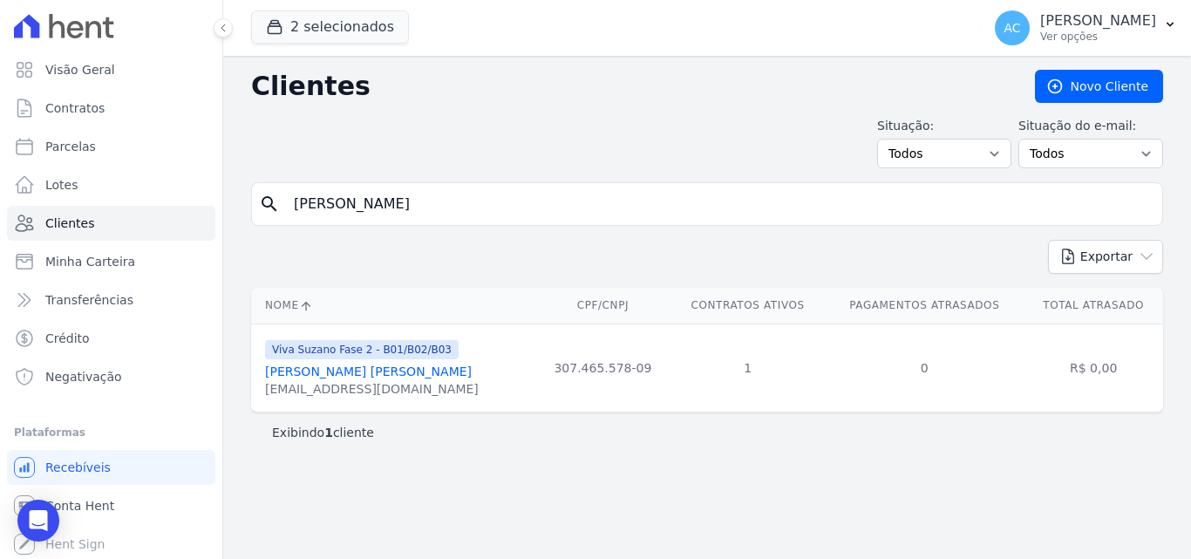
click at [345, 364] on link "Denise Aparecida Luiz" at bounding box center [368, 371] width 207 height 14
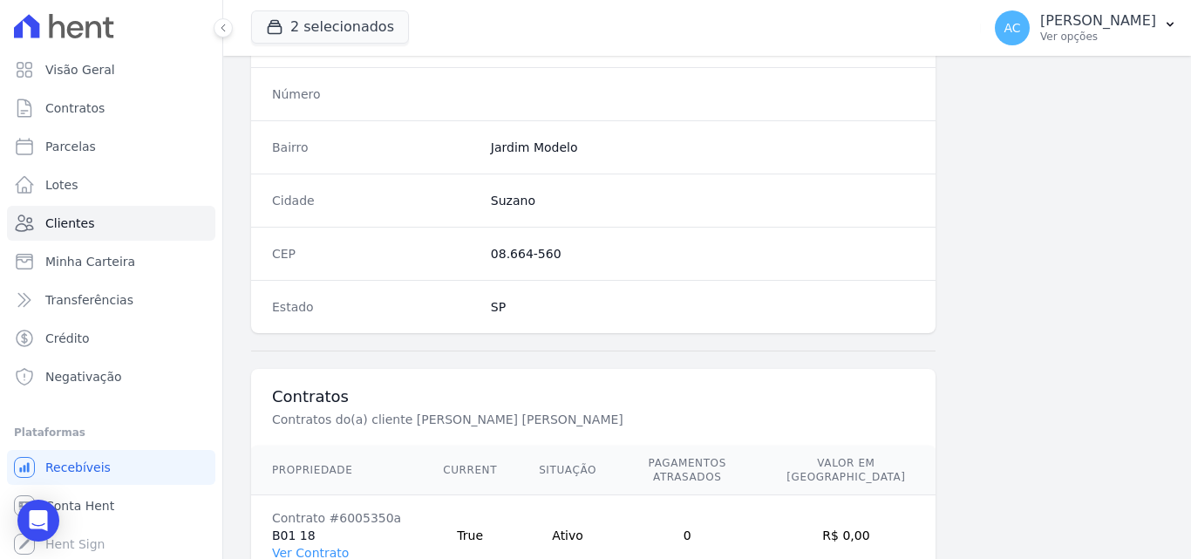
scroll to position [1072, 0]
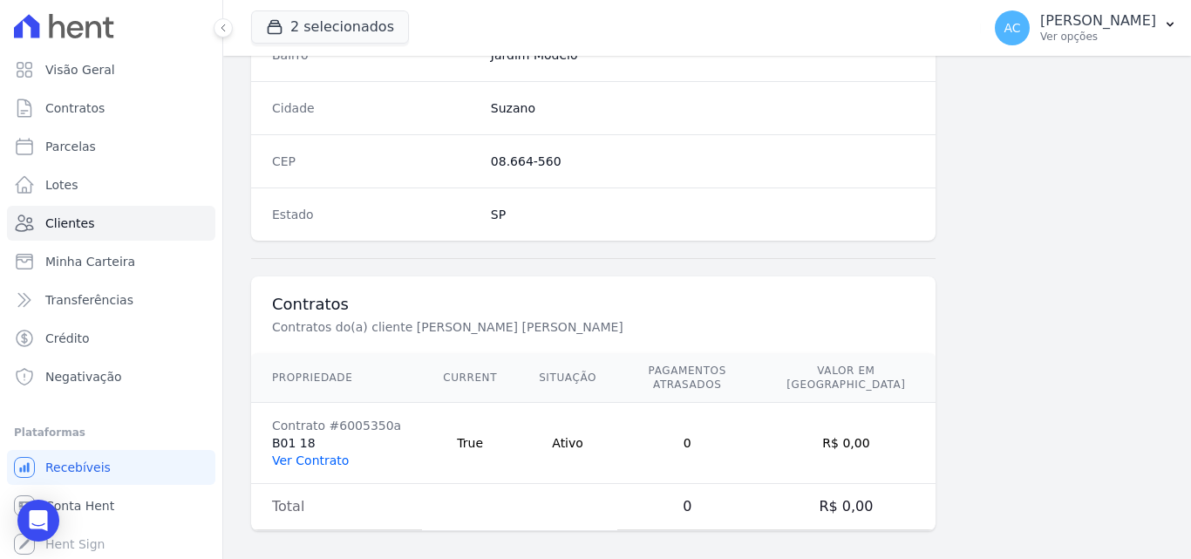
click at [321, 453] on link "Ver Contrato" at bounding box center [310, 460] width 77 height 14
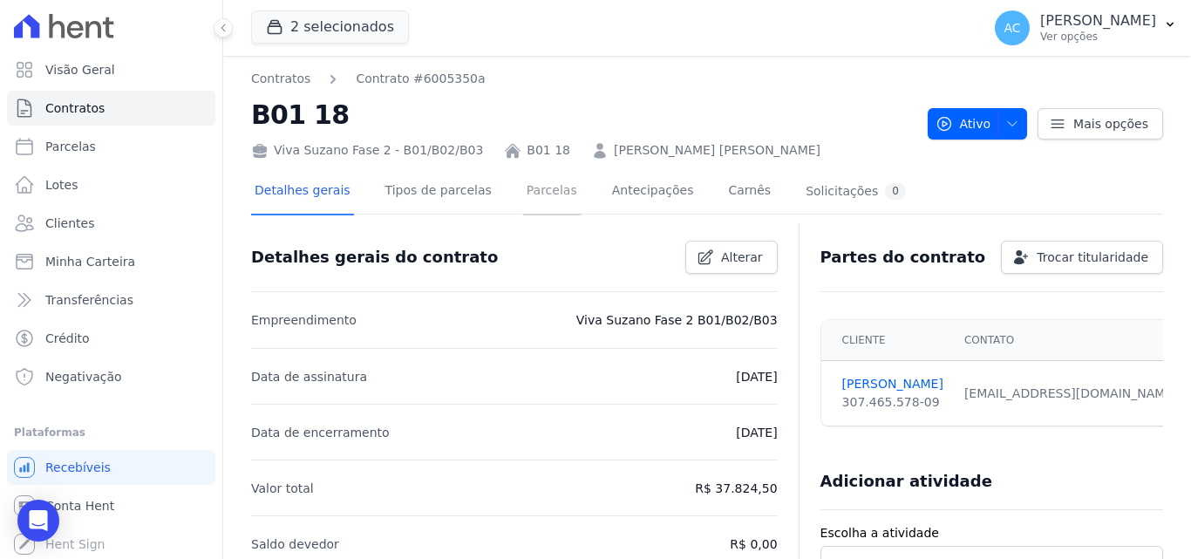
click at [539, 187] on link "Parcelas" at bounding box center [552, 192] width 58 height 46
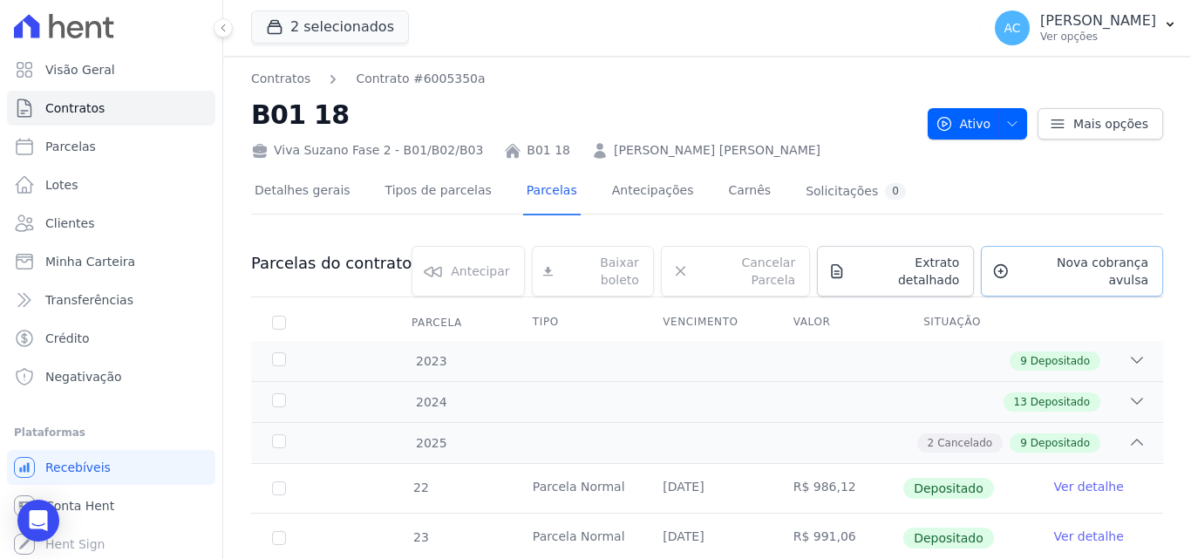
click at [1046, 276] on link "Nova cobrança avulsa" at bounding box center [1072, 271] width 182 height 51
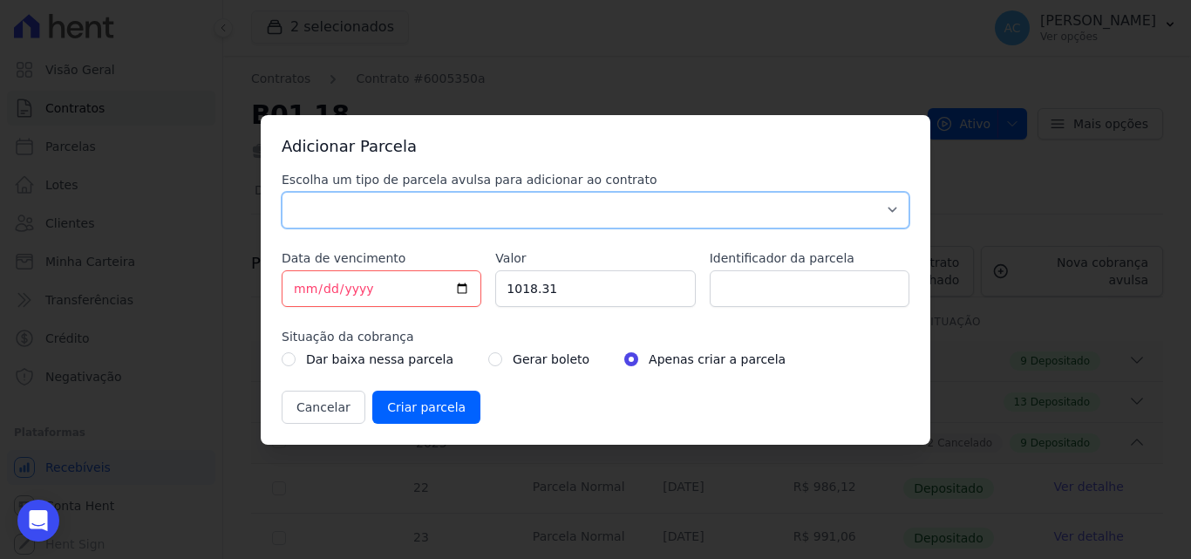
click at [466, 213] on select "Parcela Normal Sinal Caução Intercalada Chaves Pré Chaves Pós Chaves Taxas Quit…" at bounding box center [596, 210] width 628 height 37
select select "standard"
click at [282, 192] on select "Parcela Normal Sinal Caução Intercalada Chaves Pré Chaves Pós Chaves Taxas Quit…" at bounding box center [596, 210] width 628 height 37
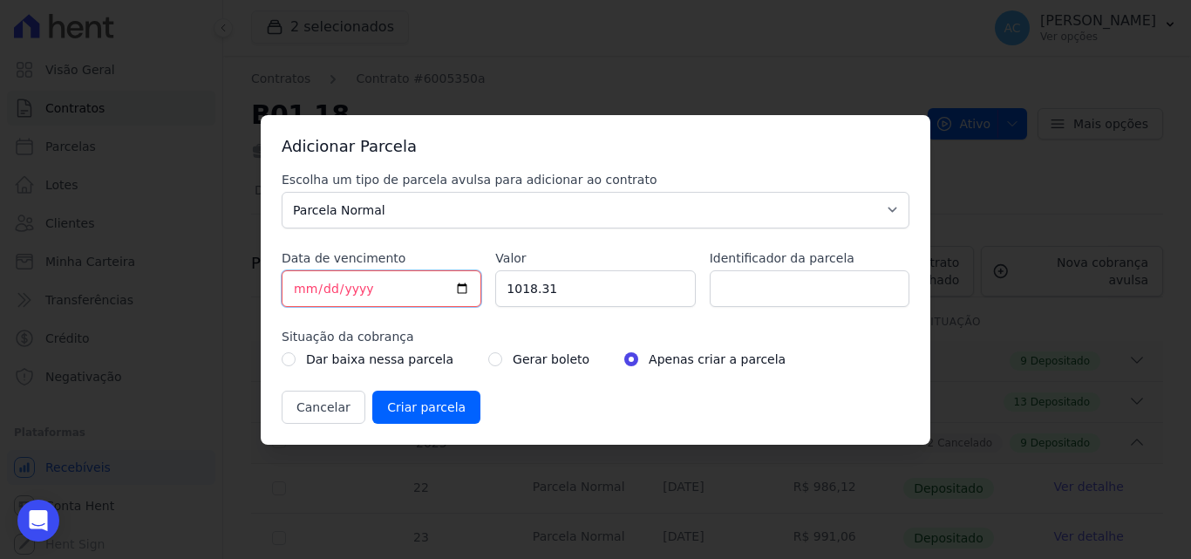
click at [386, 289] on input "2025-10-07" at bounding box center [382, 288] width 200 height 37
click at [302, 415] on button "Cancelar" at bounding box center [324, 407] width 84 height 33
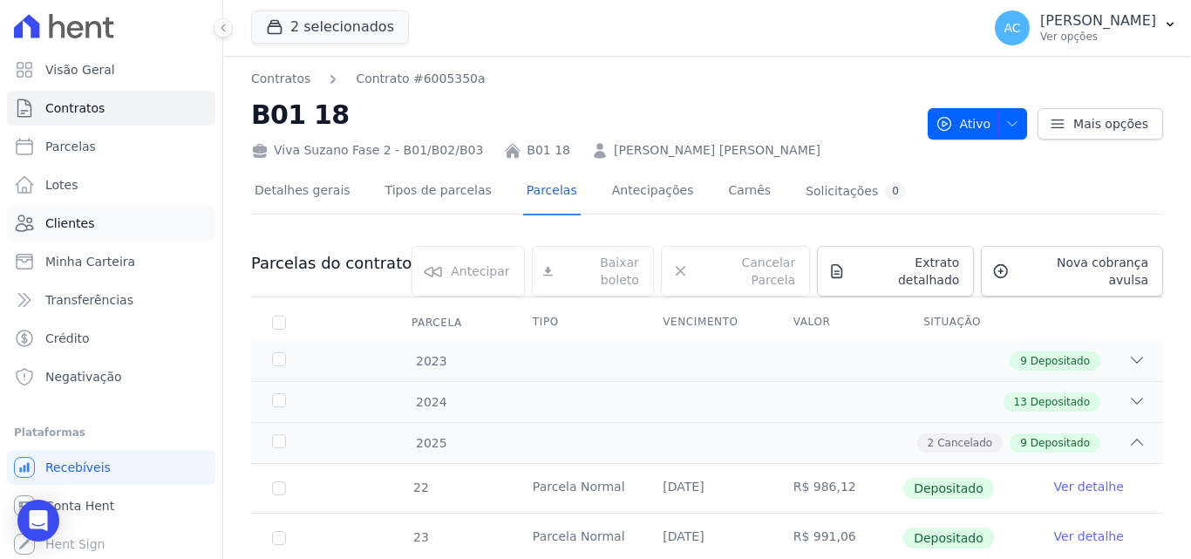
click at [85, 232] on link "Clientes" at bounding box center [111, 223] width 208 height 35
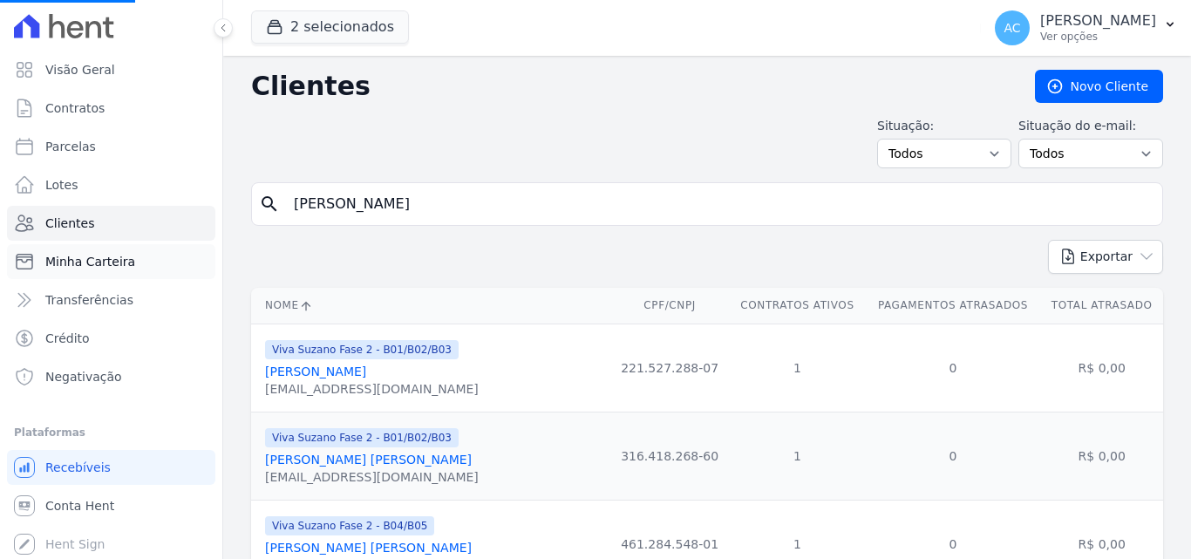
click at [127, 260] on span "Minha Carteira" at bounding box center [90, 261] width 90 height 17
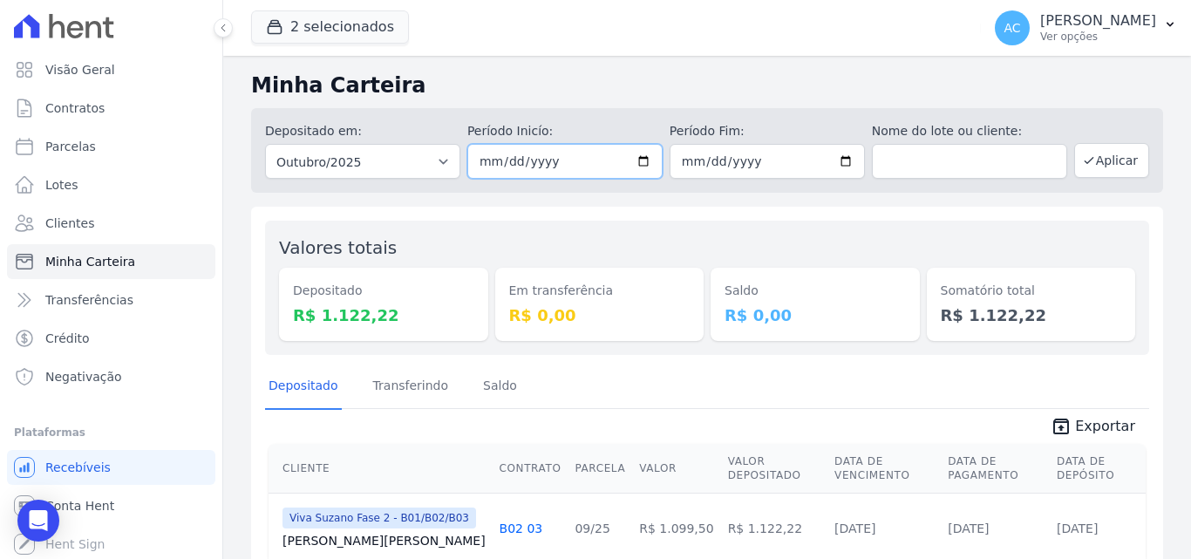
click at [502, 165] on input "2025-10-01" at bounding box center [564, 161] width 195 height 35
type input "[DATE]"
click at [704, 160] on input "2025-10-31" at bounding box center [767, 161] width 195 height 35
click at [1088, 162] on button "Aplicar" at bounding box center [1111, 160] width 75 height 35
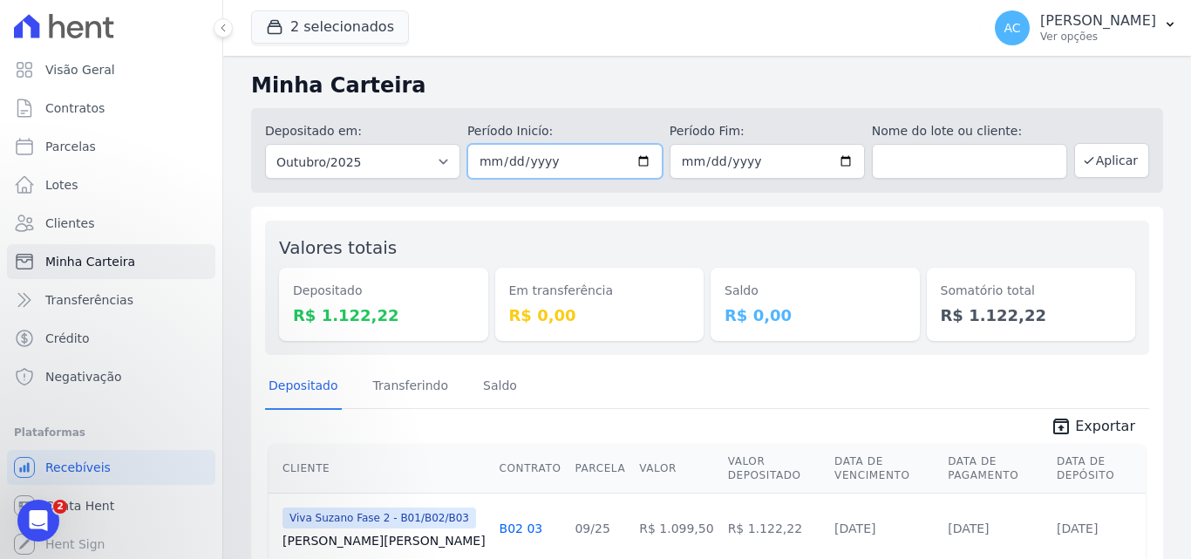
click at [497, 159] on input "[DATE]" at bounding box center [564, 161] width 195 height 35
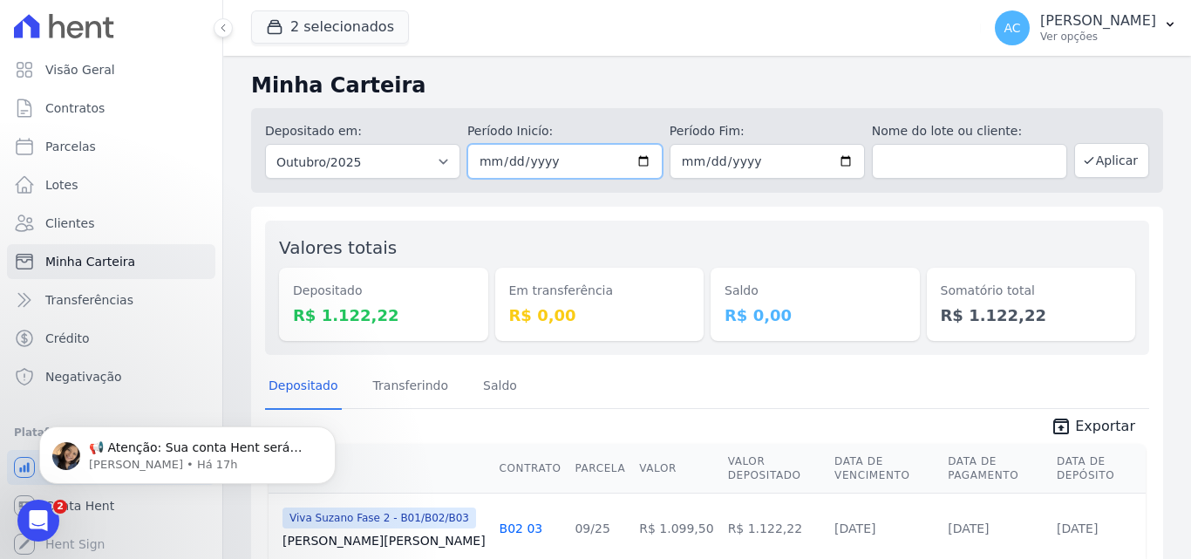
type input "[DATE]"
click at [703, 163] on input "2025-10-31" at bounding box center [767, 161] width 195 height 35
click at [676, 162] on input "2025-10-31" at bounding box center [767, 161] width 195 height 35
type input "2025-10-30"
type input "[DATE]"
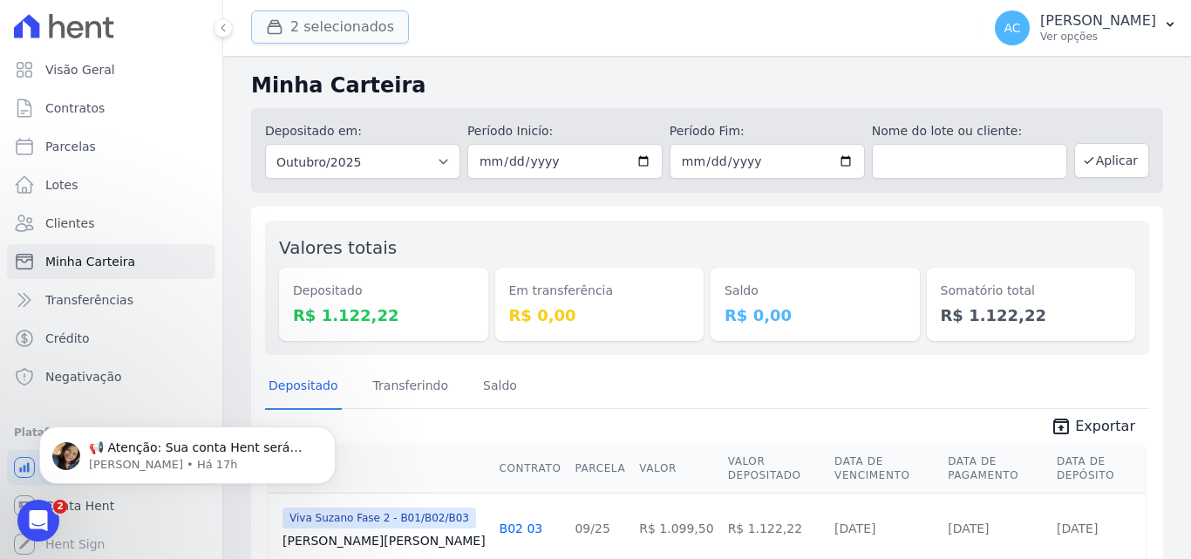
click at [325, 33] on button "2 selecionados" at bounding box center [330, 26] width 158 height 33
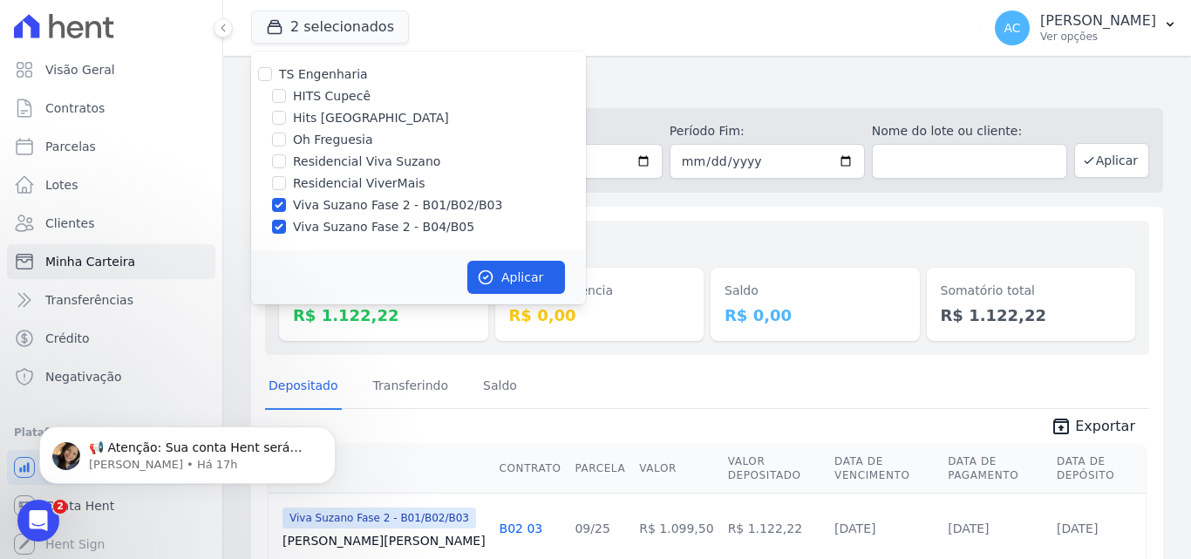
click at [315, 207] on label "Viva Suzano Fase 2 - B01/B02/B03" at bounding box center [397, 205] width 209 height 18
click at [286, 207] on input "Viva Suzano Fase 2 - B01/B02/B03" at bounding box center [279, 205] width 14 height 14
checkbox input "false"
click at [300, 225] on label "Viva Suzano Fase 2 - B04/B05" at bounding box center [383, 227] width 181 height 18
click at [286, 225] on input "Viva Suzano Fase 2 - B04/B05" at bounding box center [279, 227] width 14 height 14
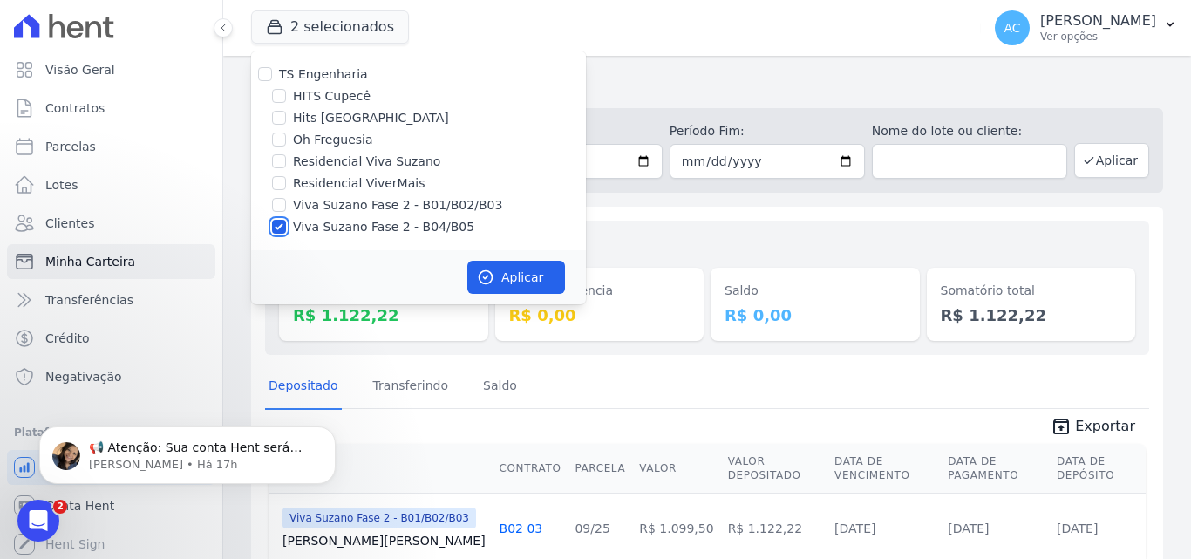
checkbox input "false"
click at [330, 208] on label "Viva Suzano Fase 2 - B01/B02/B03" at bounding box center [397, 205] width 209 height 18
click at [286, 208] on input "Viva Suzano Fase 2 - B01/B02/B03" at bounding box center [279, 205] width 14 height 14
checkbox input "true"
drag, startPoint x: 320, startPoint y: 230, endPoint x: 358, endPoint y: 233, distance: 38.4
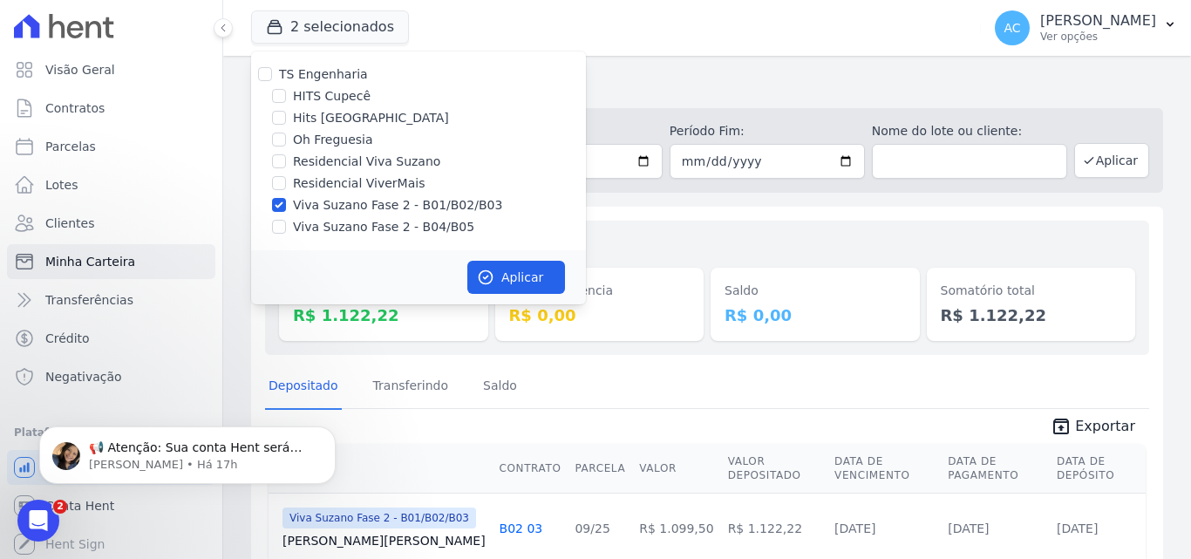
click at [319, 231] on label "Viva Suzano Fase 2 - B04/B05" at bounding box center [383, 227] width 181 height 18
click at [286, 231] on input "Viva Suzano Fase 2 - B04/B05" at bounding box center [279, 227] width 14 height 14
checkbox input "true"
click at [525, 284] on button "Aplicar" at bounding box center [516, 277] width 98 height 33
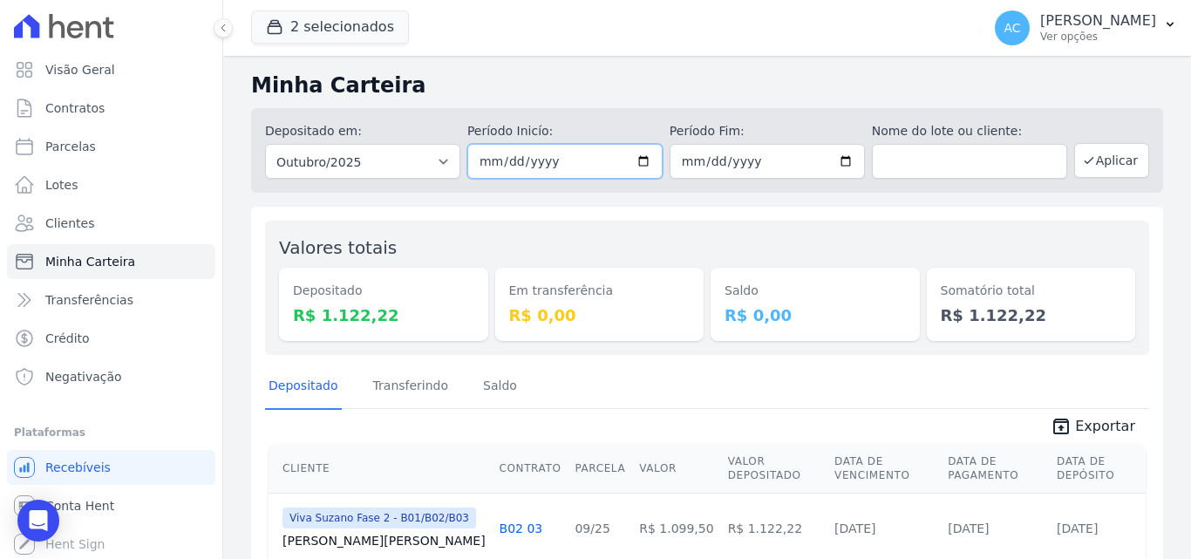
click at [507, 160] on input "2025-10-01" at bounding box center [564, 161] width 195 height 35
click at [499, 159] on input "2025-10-01" at bounding box center [564, 161] width 195 height 35
type input "[DATE]"
click at [683, 162] on input "2025-10-31" at bounding box center [767, 161] width 195 height 35
type input "2025-10-30"
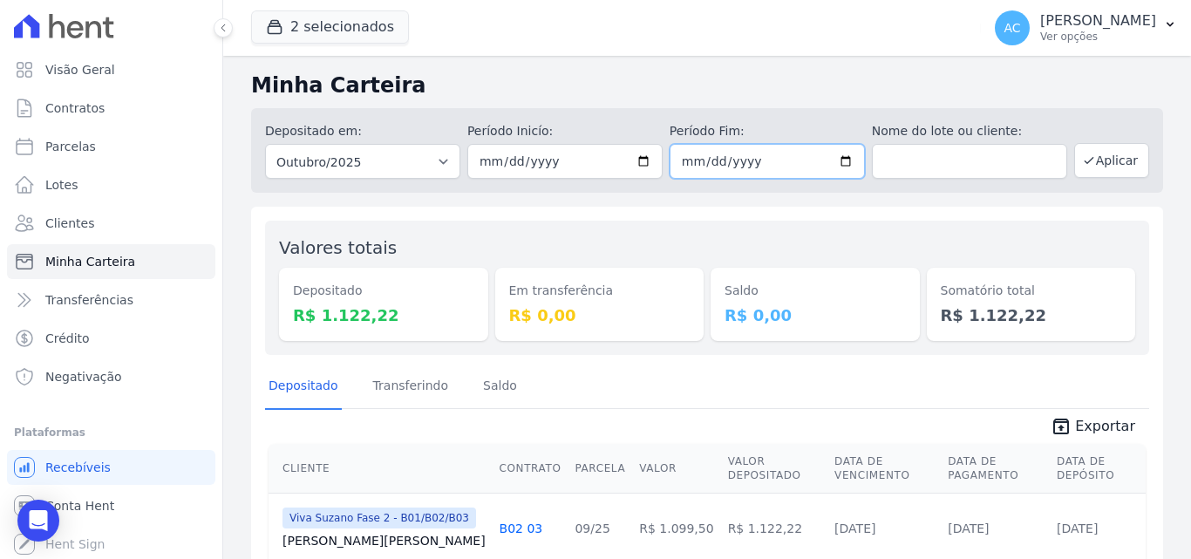
type input "[DATE]"
click at [1090, 169] on button "Aplicar" at bounding box center [1111, 160] width 75 height 35
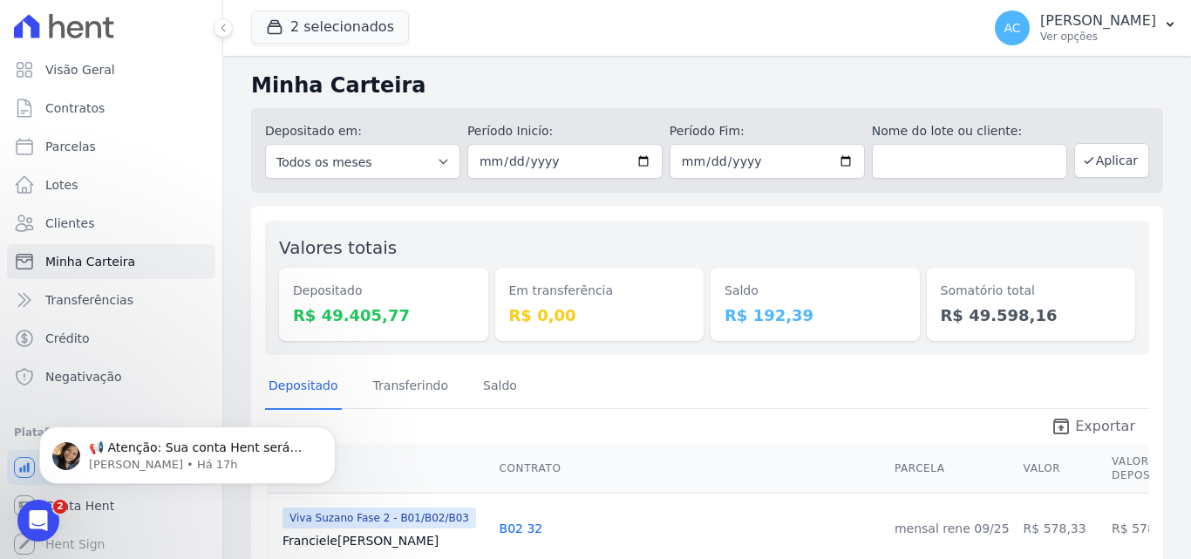
click at [1075, 418] on span "Exportar" at bounding box center [1105, 426] width 60 height 21
click at [348, 20] on button "2 selecionados" at bounding box center [330, 26] width 158 height 33
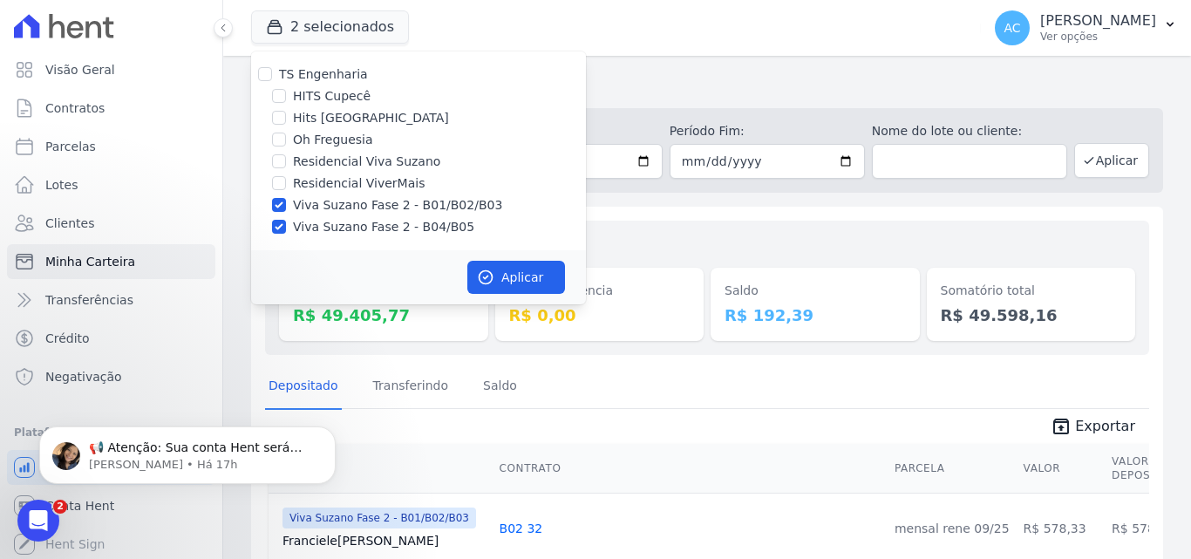
click at [335, 207] on label "Viva Suzano Fase 2 - B01/B02/B03" at bounding box center [397, 205] width 209 height 18
click at [286, 207] on input "Viva Suzano Fase 2 - B01/B02/B03" at bounding box center [279, 205] width 14 height 14
checkbox input "false"
click at [317, 244] on div "TS Engenharia HITS Cupecê Hits [GEOGRAPHIC_DATA] Oh Freguesia Residencial Viva …" at bounding box center [418, 150] width 335 height 199
click at [335, 237] on div "TS Engenharia HITS Cupecê Hits [GEOGRAPHIC_DATA] Oh Freguesia Residencial Viva …" at bounding box center [418, 150] width 335 height 199
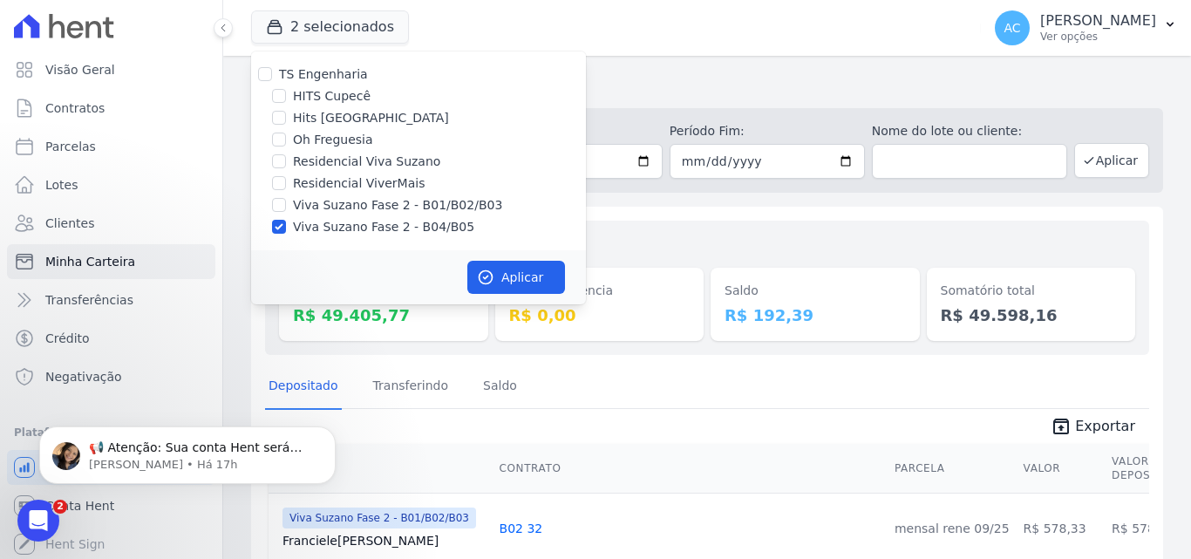
click at [343, 226] on label "Viva Suzano Fase 2 - B04/B05" at bounding box center [383, 227] width 181 height 18
click at [286, 226] on input "Viva Suzano Fase 2 - B04/B05" at bounding box center [279, 227] width 14 height 14
checkbox input "false"
click at [352, 163] on label "Residencial Viva Suzano" at bounding box center [366, 162] width 147 height 18
click at [286, 163] on input "Residencial Viva Suzano" at bounding box center [279, 161] width 14 height 14
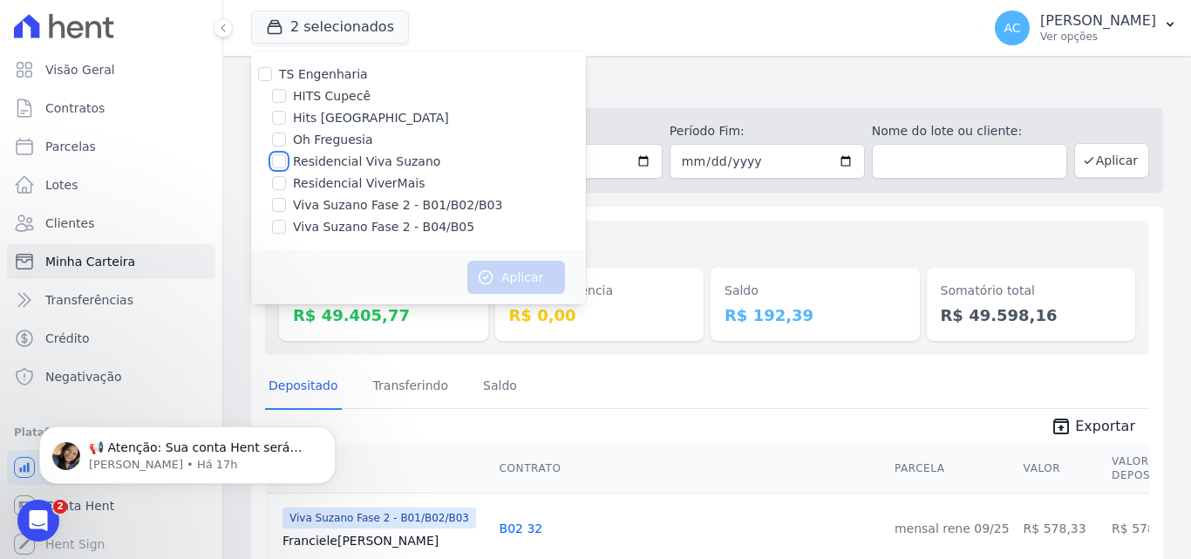
checkbox input "true"
click at [505, 267] on button "Aplicar" at bounding box center [516, 277] width 98 height 33
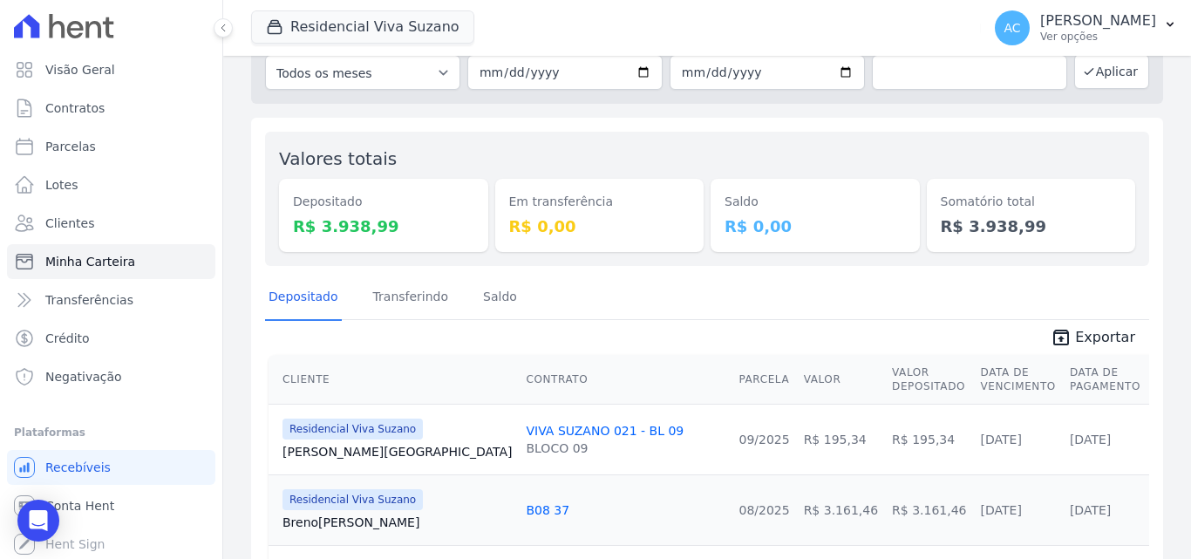
scroll to position [217, 0]
